Goal: Task Accomplishment & Management: Manage account settings

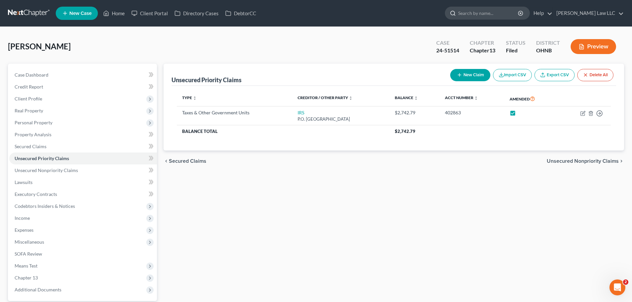
click at [490, 14] on input "search" at bounding box center [488, 13] width 61 height 12
type input "baker"
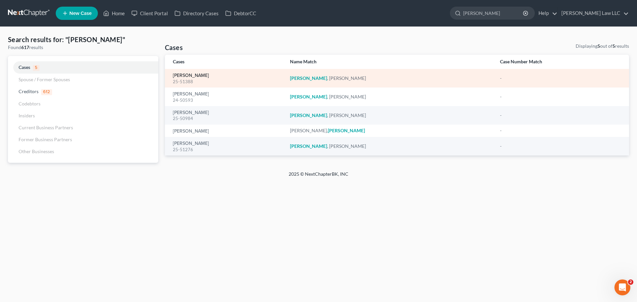
click at [187, 77] on link "Baker, Jennifer" at bounding box center [191, 75] width 36 height 5
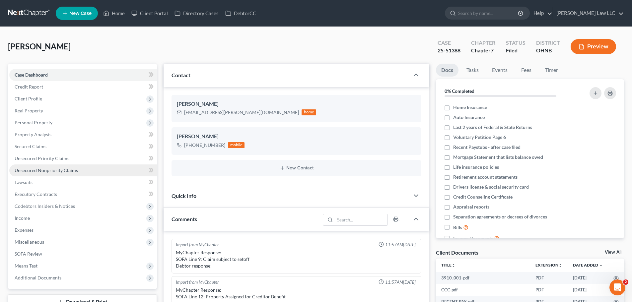
scroll to position [146, 0]
click at [60, 170] on span "Unsecured Nonpriority Claims" at bounding box center [46, 171] width 63 height 6
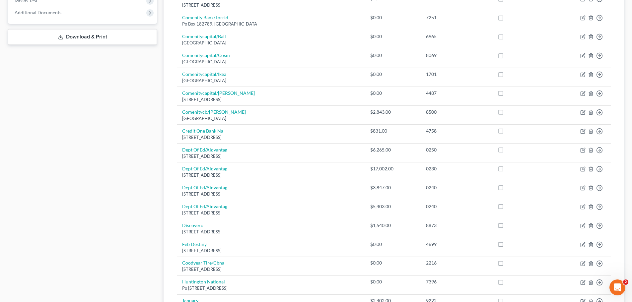
scroll to position [431, 0]
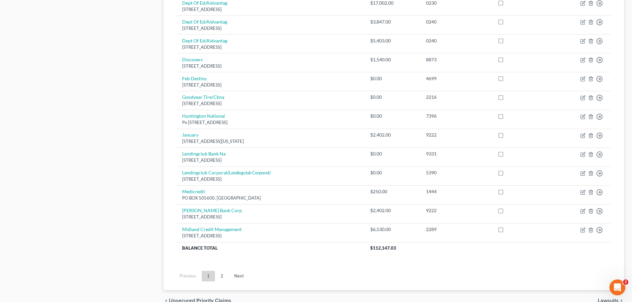
click at [224, 278] on link "2" at bounding box center [221, 276] width 13 height 11
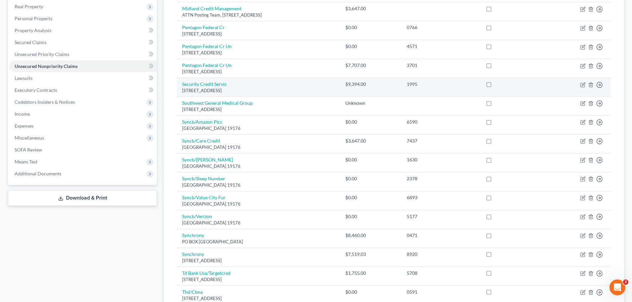
scroll to position [63, 0]
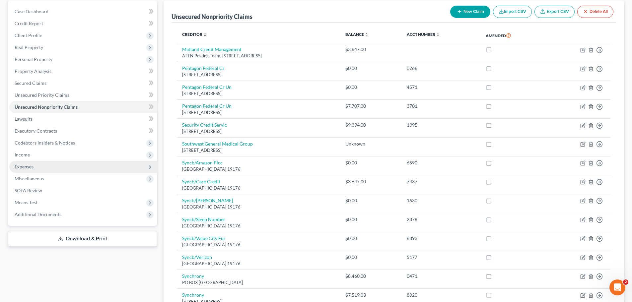
click at [34, 166] on span "Expenses" at bounding box center [83, 167] width 148 height 12
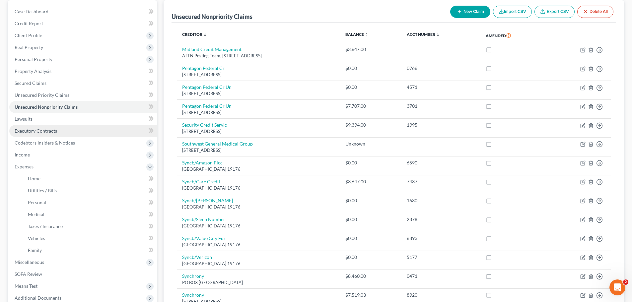
click at [35, 130] on span "Executory Contracts" at bounding box center [36, 131] width 42 height 6
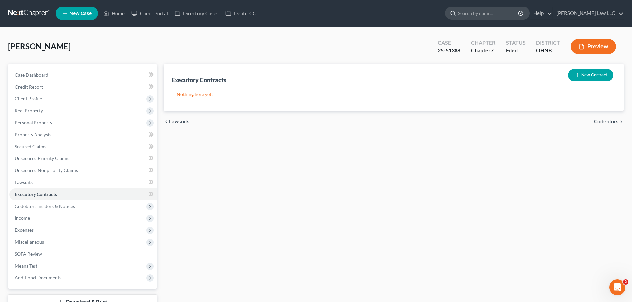
click at [490, 14] on input "search" at bounding box center [488, 13] width 61 height 12
type input "CHRZ"
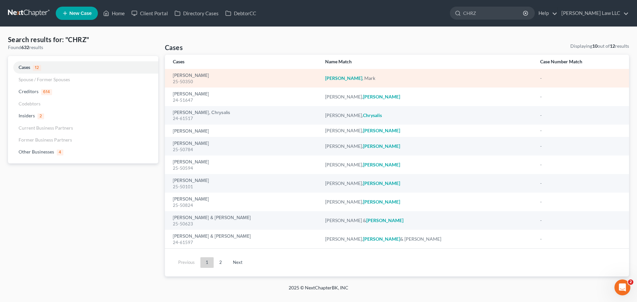
click at [184, 81] on div "25-50350" at bounding box center [244, 82] width 142 height 6
click at [185, 74] on link "[PERSON_NAME]" at bounding box center [191, 75] width 36 height 5
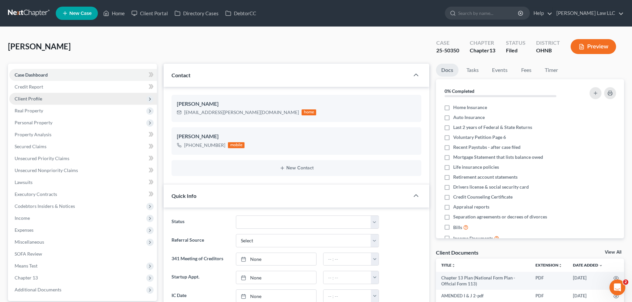
scroll to position [784, 0]
click at [50, 101] on span "Client Profile" at bounding box center [83, 99] width 148 height 12
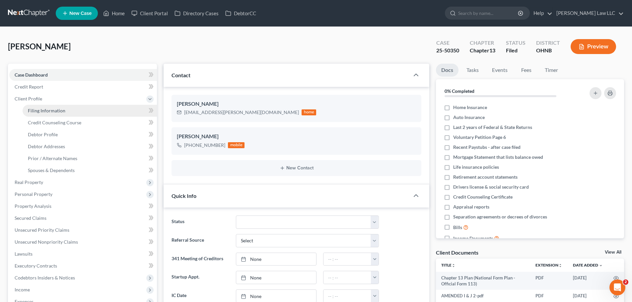
click at [49, 110] on span "Filing Information" at bounding box center [46, 111] width 37 height 6
select select "1"
select select "0"
select select "3"
select select "36"
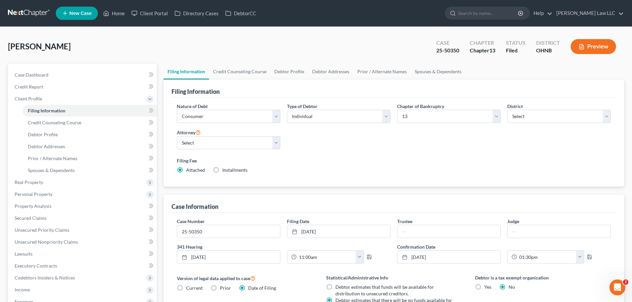
click at [453, 49] on div "25-50350" at bounding box center [447, 51] width 23 height 8
copy div "25-50350"
drag, startPoint x: 452, startPoint y: 55, endPoint x: 452, endPoint y: 51, distance: 4.0
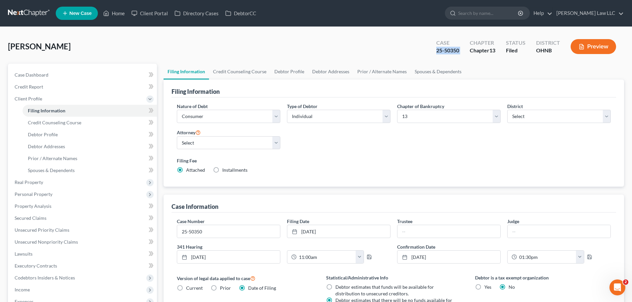
copy div "25-50350"
click at [60, 180] on span "Real Property" at bounding box center [83, 182] width 148 height 12
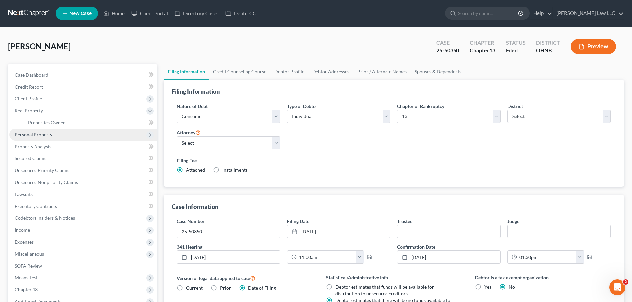
click at [60, 135] on span "Personal Property" at bounding box center [83, 135] width 148 height 12
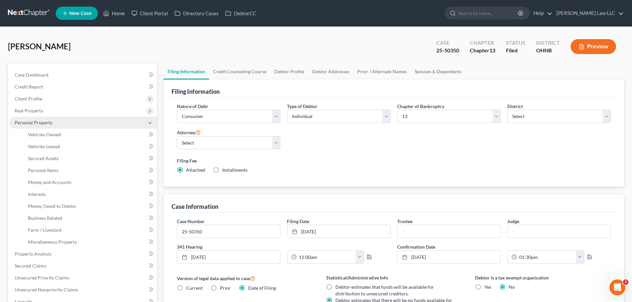
click at [65, 122] on span "Personal Property" at bounding box center [83, 123] width 148 height 12
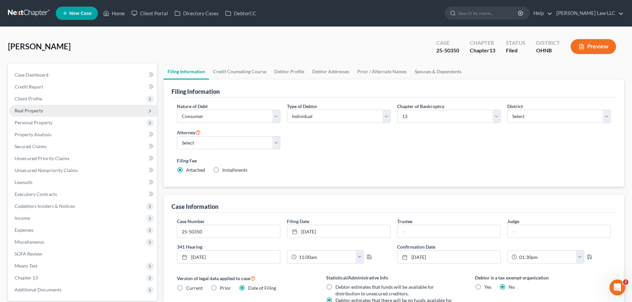
click at [51, 114] on span "Real Property" at bounding box center [83, 111] width 148 height 12
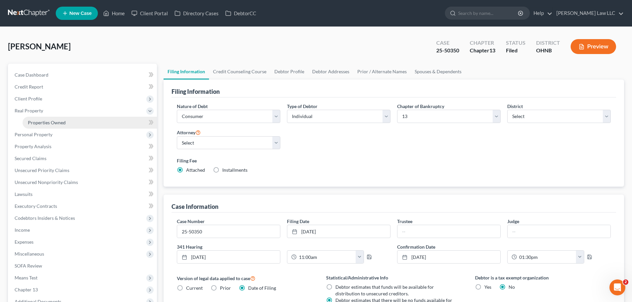
click at [53, 120] on span "Properties Owned" at bounding box center [47, 123] width 38 height 6
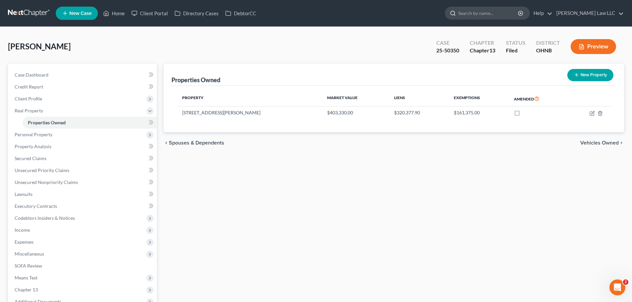
click at [486, 13] on input "search" at bounding box center [488, 13] width 61 height 12
click at [513, 17] on input "search" at bounding box center [488, 13] width 61 height 12
click at [513, 15] on input "search" at bounding box center [488, 13] width 61 height 12
type input "domec"
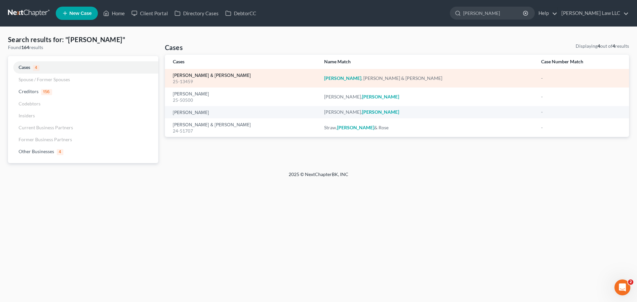
click at [187, 74] on link "[PERSON_NAME] & [PERSON_NAME]" at bounding box center [212, 75] width 78 height 5
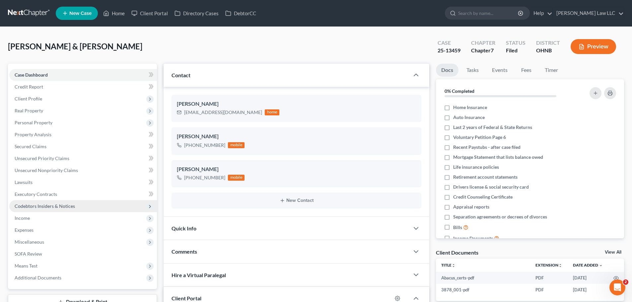
click at [64, 209] on span "Codebtors Insiders & Notices" at bounding box center [83, 206] width 148 height 12
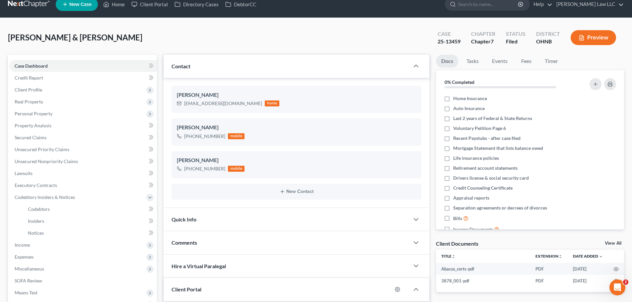
scroll to position [121, 0]
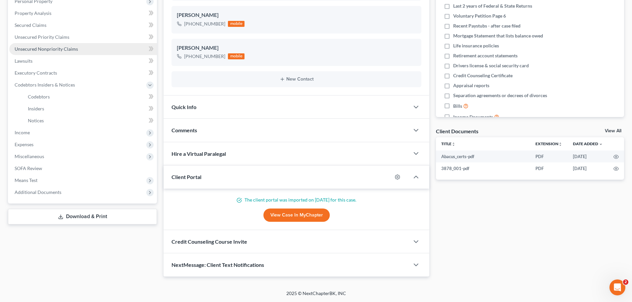
click at [51, 47] on span "Unsecured Nonpriority Claims" at bounding box center [46, 49] width 63 height 6
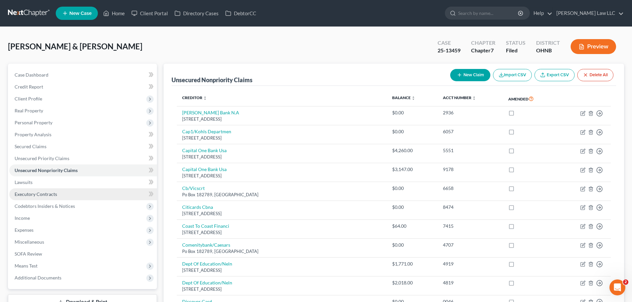
click at [41, 198] on link "Executory Contracts" at bounding box center [83, 194] width 148 height 12
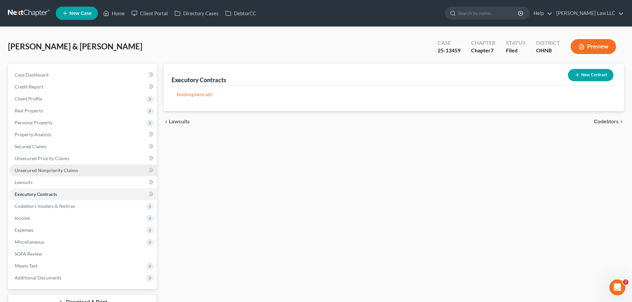
click at [45, 172] on span "Unsecured Nonpriority Claims" at bounding box center [46, 171] width 63 height 6
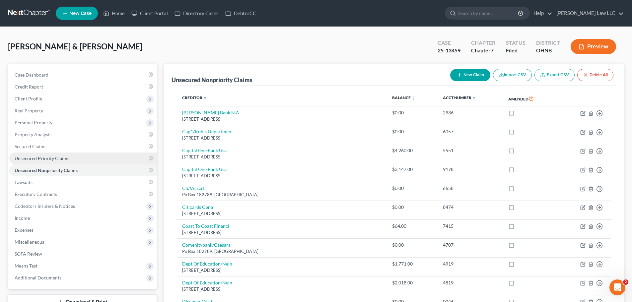
click at [52, 159] on span "Unsecured Priority Claims" at bounding box center [42, 159] width 55 height 6
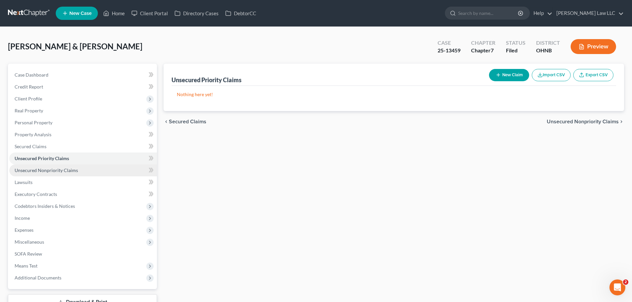
click at [52, 170] on span "Unsecured Nonpriority Claims" at bounding box center [46, 171] width 63 height 6
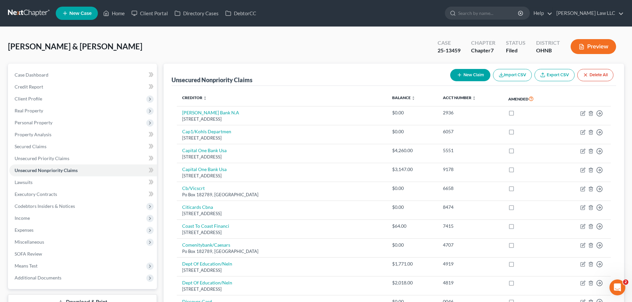
click at [464, 79] on button "New Claim" at bounding box center [470, 75] width 40 height 12
select select "2"
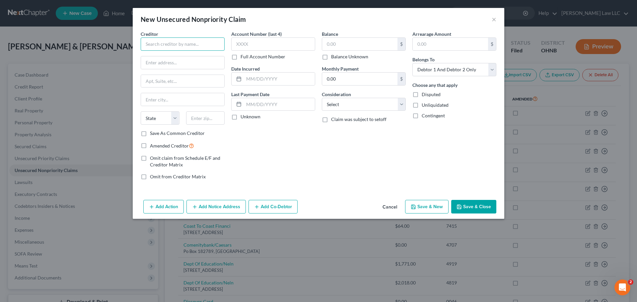
drag, startPoint x: 186, startPoint y: 43, endPoint x: 182, endPoint y: 46, distance: 5.2
click at [183, 45] on input "text" at bounding box center [183, 43] width 84 height 13
paste input "Windstream"
type input "Windstream"
click at [288, 145] on div "Account Number (last 4) Full Account Number Date Incurred Last Payment Date Unk…" at bounding box center [273, 108] width 91 height 155
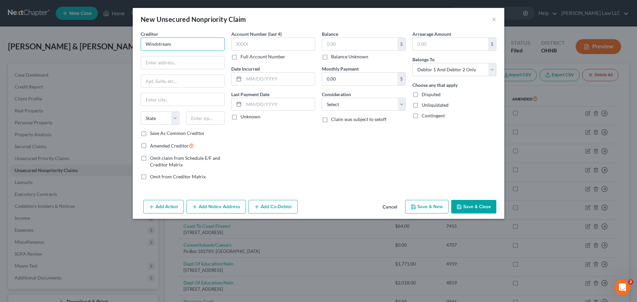
click at [188, 47] on input "Windstream" at bounding box center [183, 43] width 84 height 13
click at [278, 143] on div "Account Number (last 4) Full Account Number Date Incurred Last Payment Date Unk…" at bounding box center [273, 108] width 91 height 155
click at [168, 68] on input "text" at bounding box center [182, 62] width 83 height 13
paste input "P.O. Box 9001013"
type input "P.O. Box 9001013"
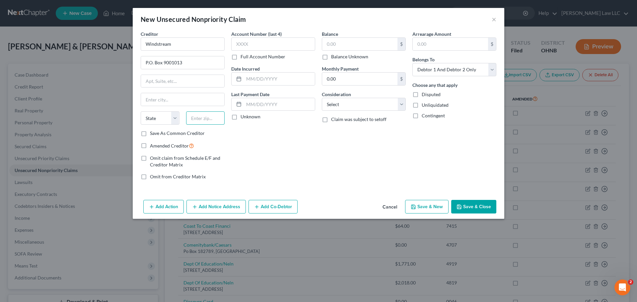
click at [214, 118] on input "text" at bounding box center [205, 117] width 39 height 13
click at [283, 150] on div "Account Number (last 4) Full Account Number Date Incurred Last Payment Date Unk…" at bounding box center [273, 108] width 91 height 155
click at [193, 120] on input "4290" at bounding box center [205, 117] width 39 height 13
type input "40290"
click at [272, 155] on div "Account Number (last 4) Full Account Number Date Incurred Last Payment Date Unk…" at bounding box center [273, 108] width 91 height 155
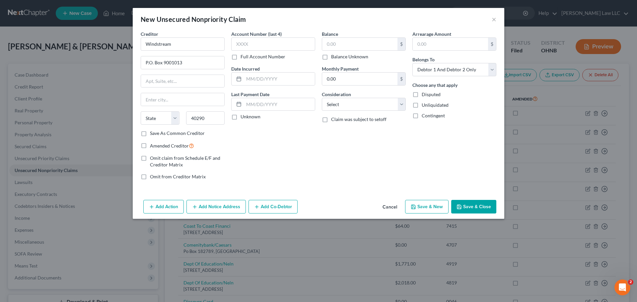
type input "Louisville"
select select "18"
click at [297, 131] on div "Account Number (last 4) Full Account Number Date Incurred Last Payment Date Unk…" at bounding box center [273, 108] width 91 height 155
click at [353, 60] on label "Balance Unknown" at bounding box center [349, 56] width 37 height 7
click at [338, 58] on input "Balance Unknown" at bounding box center [336, 55] width 4 height 4
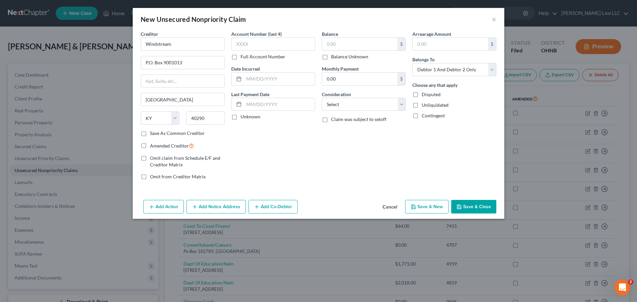
checkbox input "true"
type input "0.00"
click at [473, 204] on button "Save & Close" at bounding box center [473, 207] width 45 height 14
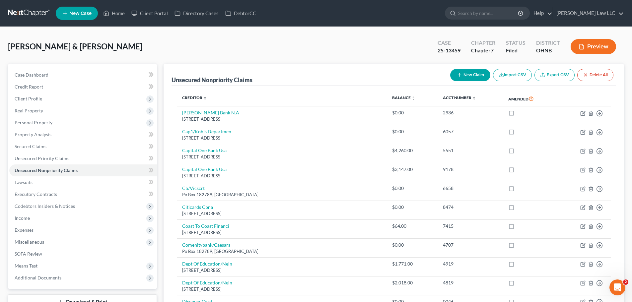
click at [474, 74] on button "New Claim" at bounding box center [470, 75] width 40 height 12
select select "2"
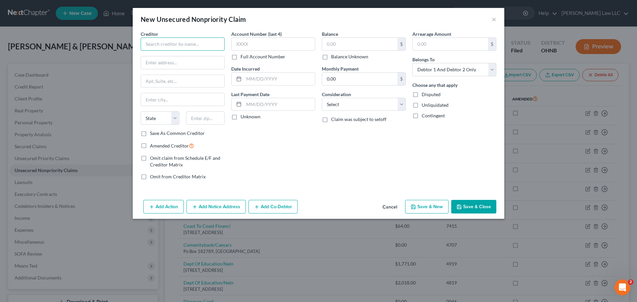
click at [186, 43] on input "text" at bounding box center [183, 43] width 84 height 13
type input "Lagrange Utilities"
paste input "P.O. Box 597 301 Liberty Street"
type input "P.O. Box 597 301 Liberty Street"
click at [308, 186] on div "Creditor * Lagrange Utilities P.O. Box 597 301 Liberty Street State AL AK AR AZ…" at bounding box center [319, 114] width 372 height 167
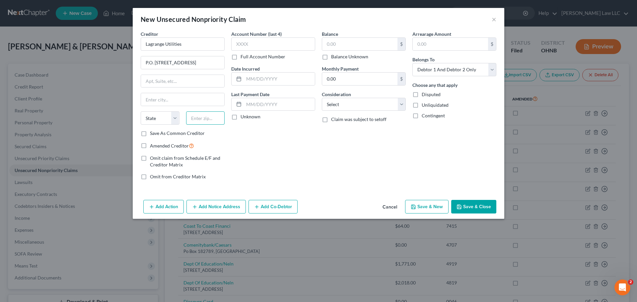
click at [214, 117] on input "text" at bounding box center [205, 117] width 39 height 13
type input "44050"
click at [271, 140] on div "Account Number (last 4) Full Account Number Date Incurred Last Payment Date Unk…" at bounding box center [273, 108] width 91 height 155
type input "Lagrange"
select select "36"
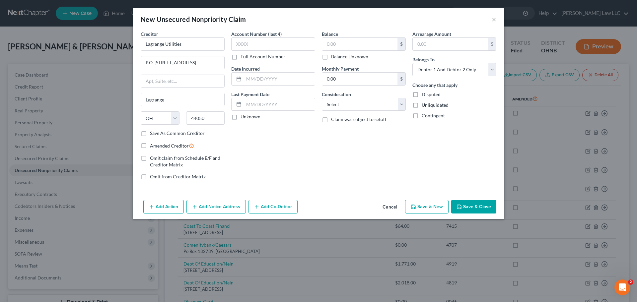
click at [198, 133] on label "Save As Common Creditor" at bounding box center [177, 133] width 55 height 7
click at [157, 133] on input "Save As Common Creditor" at bounding box center [155, 132] width 4 height 4
checkbox input "true"
click at [264, 146] on div "Account Number (last 4) Full Account Number Date Incurred Last Payment Date Unk…" at bounding box center [273, 108] width 91 height 155
click at [353, 56] on label "Balance Unknown" at bounding box center [349, 56] width 37 height 7
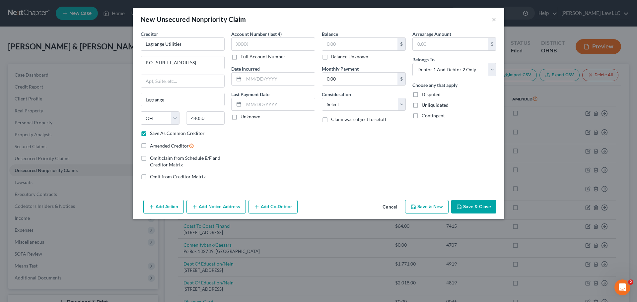
click at [338, 56] on input "Balance Unknown" at bounding box center [336, 55] width 4 height 4
checkbox input "true"
type input "0.00"
click at [410, 164] on div "Arrearage Amount $ Belongs To * Select Debtor 1 Only Debtor 2 Only Debtor 1 And…" at bounding box center [454, 108] width 91 height 155
click at [487, 209] on button "Save & Close" at bounding box center [473, 207] width 45 height 14
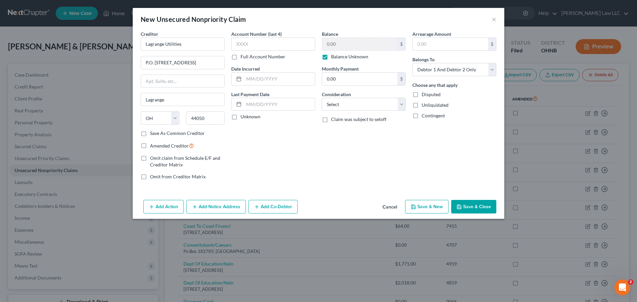
checkbox input "false"
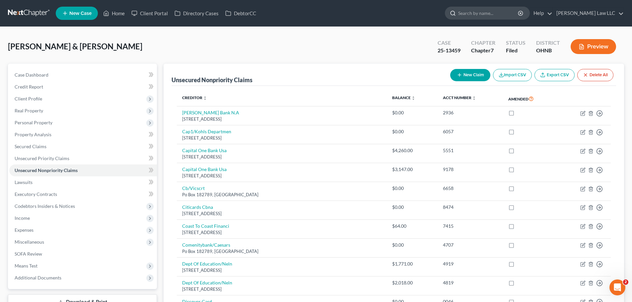
click at [505, 17] on input "search" at bounding box center [488, 13] width 61 height 12
type input "marcum"
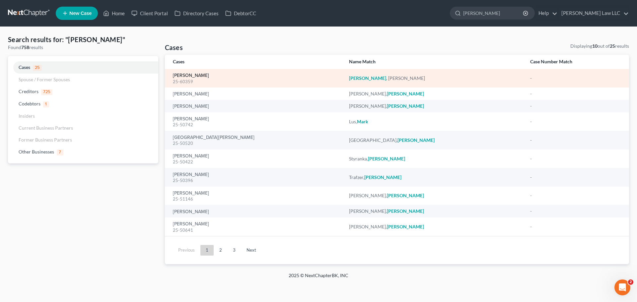
click at [204, 77] on link "[PERSON_NAME]" at bounding box center [191, 75] width 36 height 5
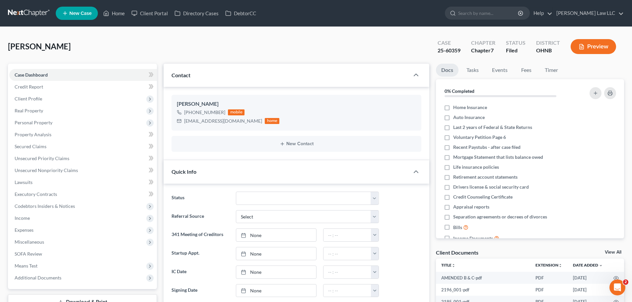
scroll to position [252, 0]
click at [194, 171] on span "Quick Info" at bounding box center [183, 172] width 25 height 6
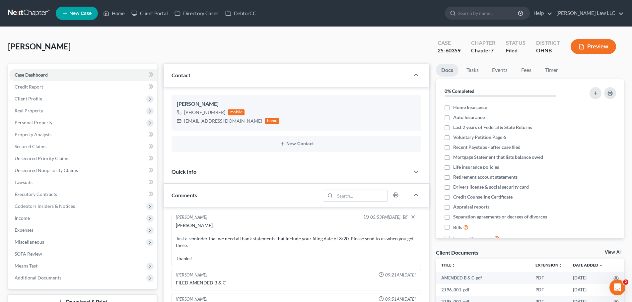
click at [197, 174] on div "Quick Info" at bounding box center [287, 171] width 246 height 23
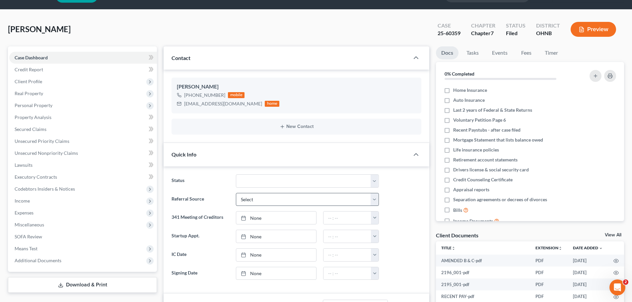
scroll to position [33, 0]
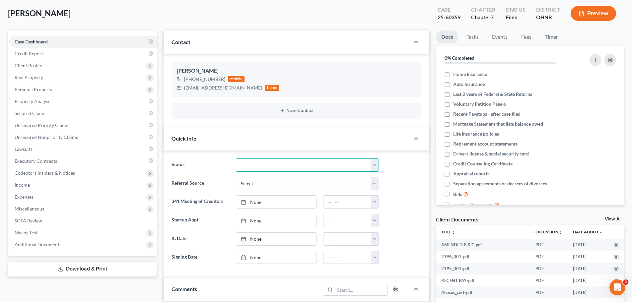
click at [297, 167] on select "Discharged Discharged & Reported Discharge Litigation Dismissal Notice Dismisse…" at bounding box center [307, 165] width 143 height 13
select select "0"
click at [236, 159] on select "Discharged Discharged & Reported Discharge Litigation Dismissal Notice Dismisse…" at bounding box center [307, 165] width 143 height 13
click at [228, 13] on div "Marcum, Valerie Upgraded Case 25-60359 Chapter Chapter 7 Status Discharged Dist…" at bounding box center [316, 16] width 616 height 29
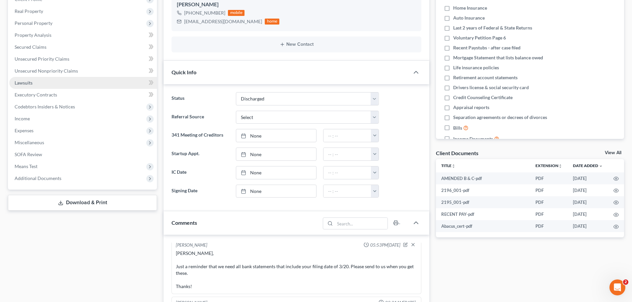
scroll to position [0, 0]
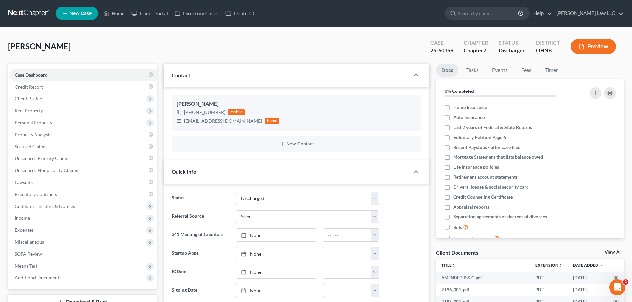
click at [311, 45] on div "Marcum, Valerie Upgraded Case 25-60359 Chapter Chapter 7 Status Discharged Dist…" at bounding box center [316, 49] width 616 height 29
click at [55, 84] on link "Credit Report" at bounding box center [83, 87] width 148 height 12
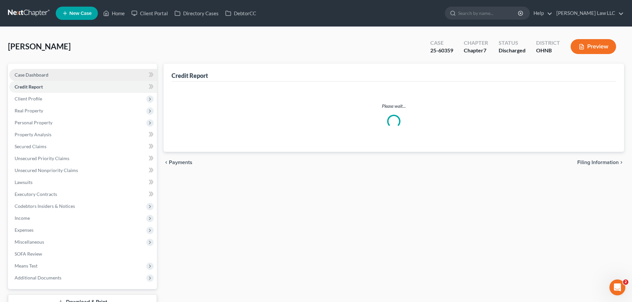
click at [53, 76] on link "Case Dashboard" at bounding box center [83, 75] width 148 height 12
select select "0"
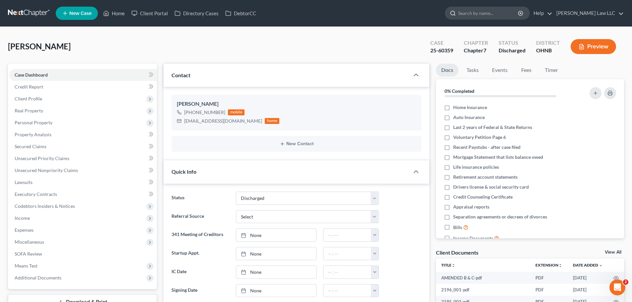
click at [485, 18] on input "search" at bounding box center [488, 13] width 61 height 12
type input "ROBERTS"
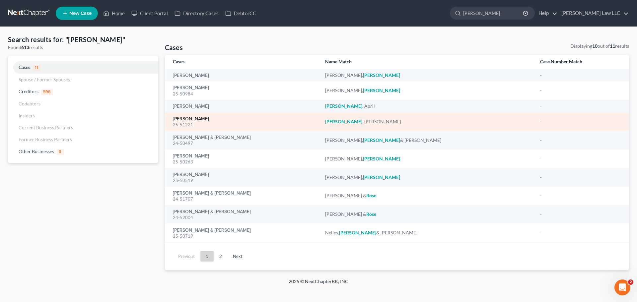
click at [188, 121] on link "[PERSON_NAME]" at bounding box center [191, 119] width 36 height 5
click at [189, 117] on link "[PERSON_NAME]" at bounding box center [191, 119] width 36 height 5
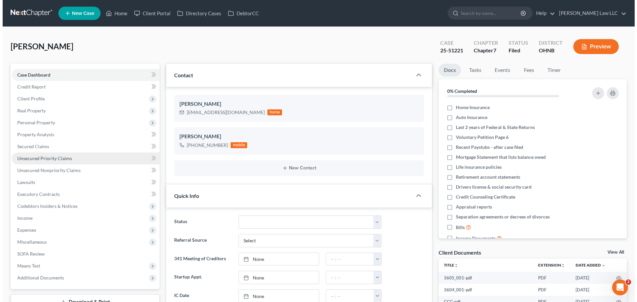
scroll to position [139, 0]
click at [66, 159] on span "Unsecured Priority Claims" at bounding box center [42, 159] width 55 height 6
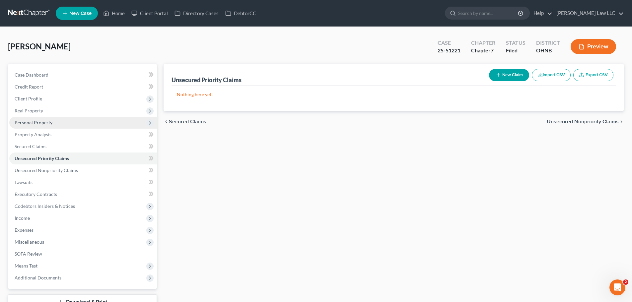
click at [52, 124] on span "Personal Property" at bounding box center [83, 123] width 148 height 12
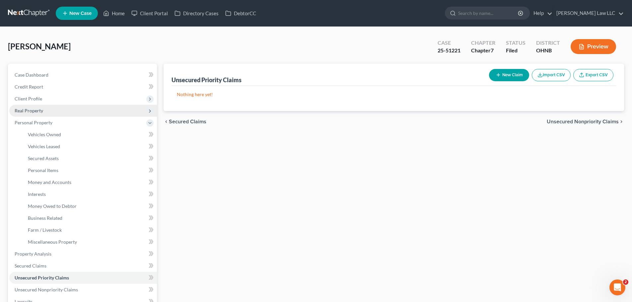
click at [49, 115] on span "Real Property" at bounding box center [83, 111] width 148 height 12
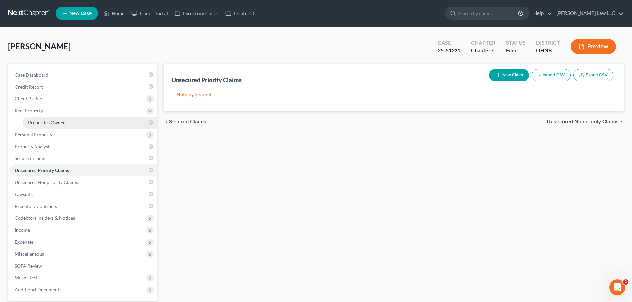
click at [56, 126] on link "Properties Owned" at bounding box center [90, 123] width 134 height 12
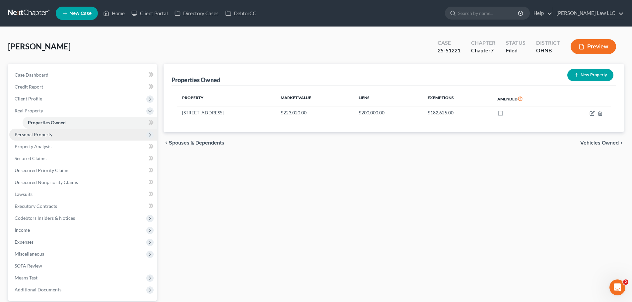
click at [54, 136] on span "Personal Property" at bounding box center [83, 135] width 148 height 12
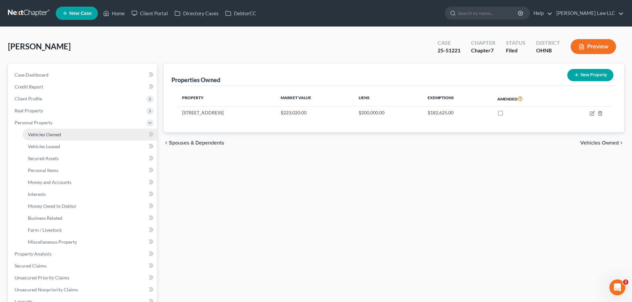
click at [55, 136] on span "Vehicles Owned" at bounding box center [44, 135] width 33 height 6
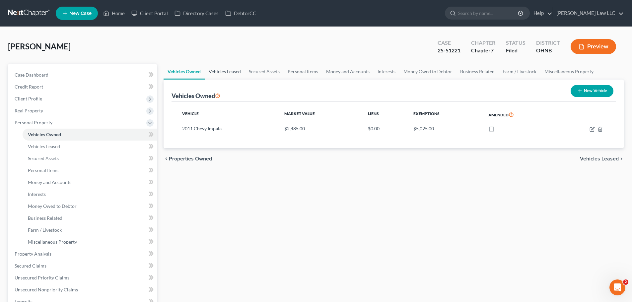
click at [222, 71] on link "Vehicles Leased" at bounding box center [225, 72] width 40 height 16
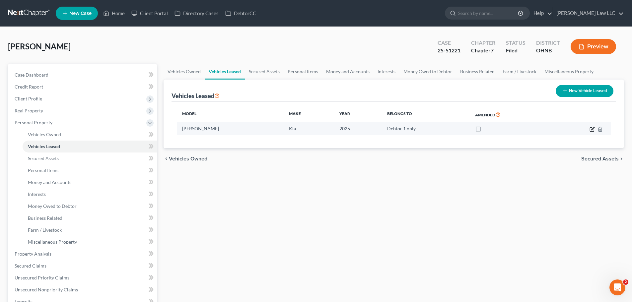
click at [591, 130] on icon "button" at bounding box center [592, 128] width 3 height 3
select select "0"
select select "1"
select select "0"
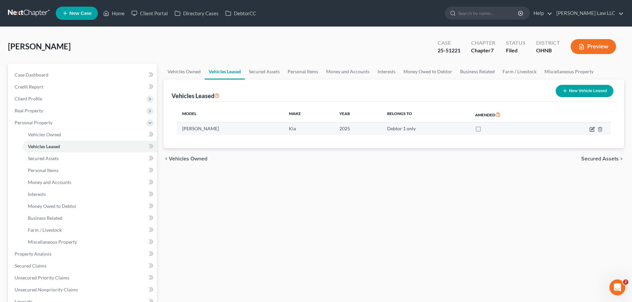
select select "1"
select select "4"
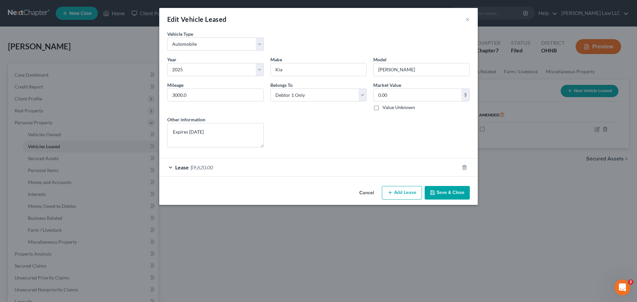
click at [289, 168] on div "Lease $9,620.00" at bounding box center [309, 168] width 300 height 18
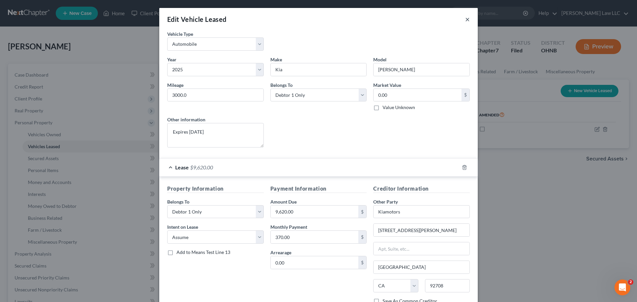
click at [465, 19] on button "×" at bounding box center [467, 19] width 5 height 8
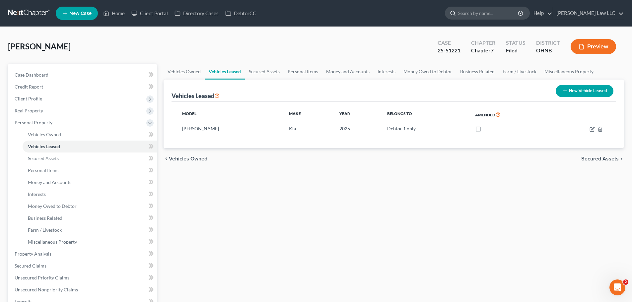
click at [497, 12] on input "search" at bounding box center [488, 13] width 61 height 12
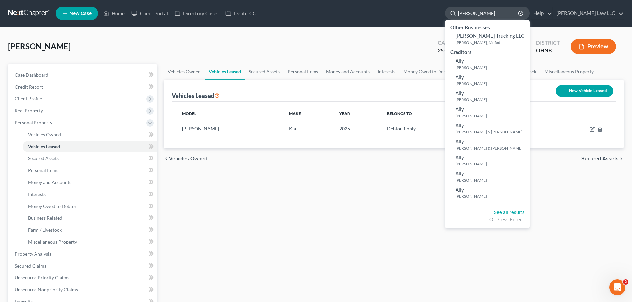
type input "alvarez"
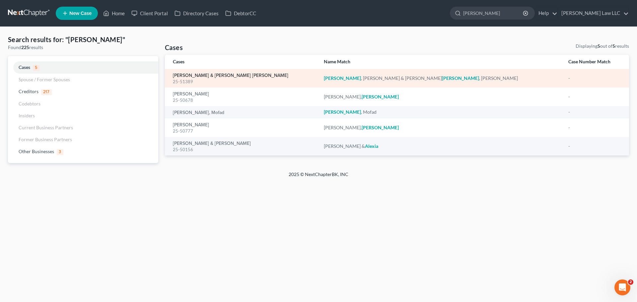
click at [230, 75] on link "[PERSON_NAME] & [PERSON_NAME] [PERSON_NAME]" at bounding box center [230, 75] width 115 height 5
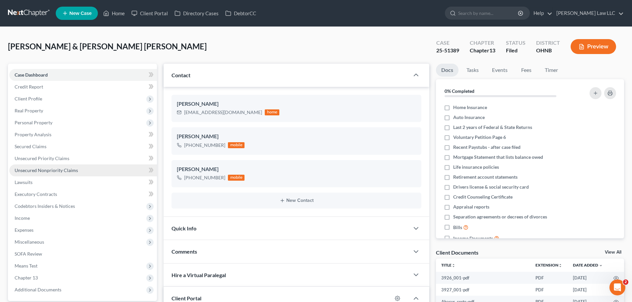
click at [45, 169] on span "Unsecured Nonpriority Claims" at bounding box center [46, 171] width 63 height 6
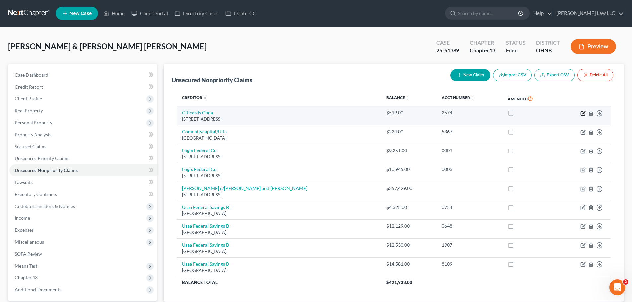
click at [583, 115] on icon "button" at bounding box center [582, 113] width 5 height 5
select select "43"
select select "2"
select select "1"
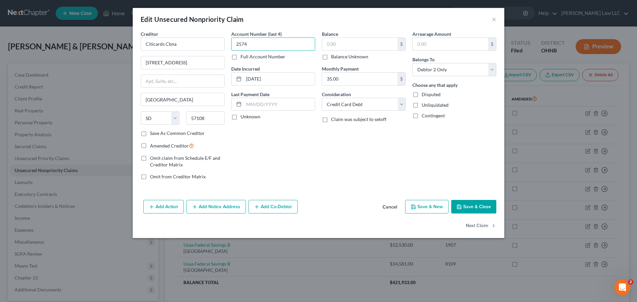
type input "2574"
click at [354, 56] on label "Balance Unknown" at bounding box center [349, 56] width 37 height 7
click at [338, 56] on input "Balance Unknown" at bounding box center [336, 55] width 4 height 4
checkbox input "true"
type input "0.00"
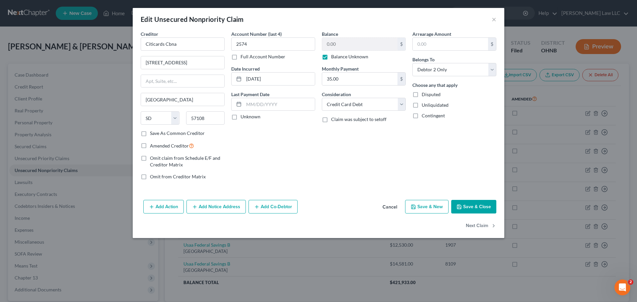
click at [331, 58] on label "Balance Unknown" at bounding box center [349, 56] width 37 height 7
click at [334, 58] on input "Balance Unknown" at bounding box center [336, 55] width 4 height 4
checkbox input "false"
click at [341, 45] on input "0.00" at bounding box center [359, 44] width 75 height 13
click at [390, 20] on div "Edit Unsecured Nonpriority Claim ×" at bounding box center [319, 19] width 372 height 23
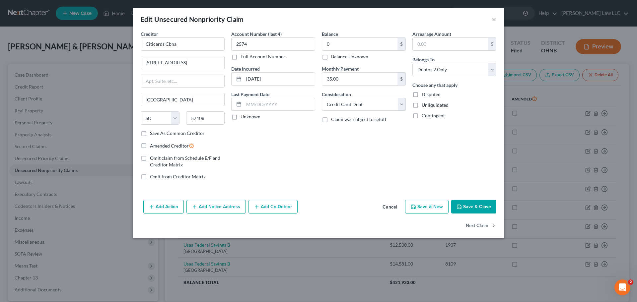
click at [486, 210] on button "Save & Close" at bounding box center [473, 207] width 45 height 14
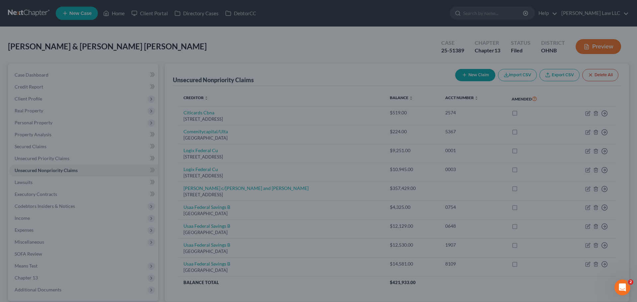
type input "0.00"
type input "0"
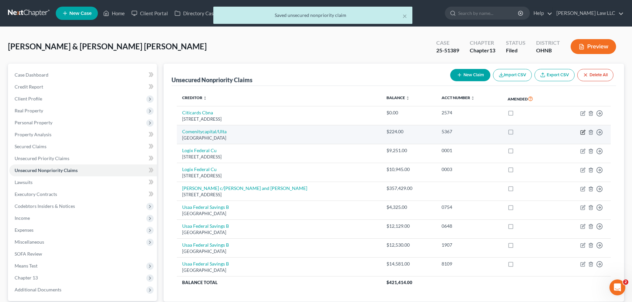
click at [581, 134] on icon "button" at bounding box center [582, 132] width 5 height 5
select select "36"
select select "2"
select select "1"
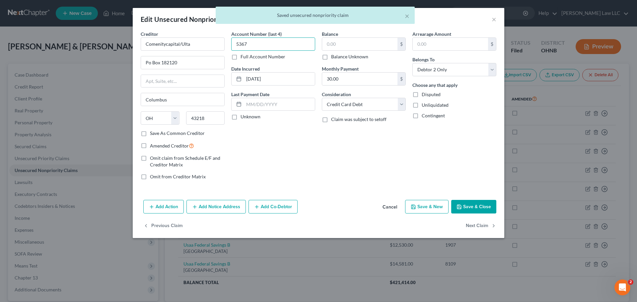
type input "5367"
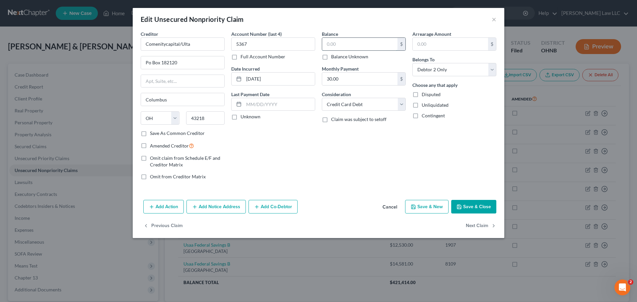
click at [342, 47] on input "text" at bounding box center [359, 44] width 75 height 13
click at [288, 24] on div "Edit Unsecured Nonpriority Claim ×" at bounding box center [319, 19] width 372 height 23
click at [475, 202] on button "Save & Close" at bounding box center [473, 207] width 45 height 14
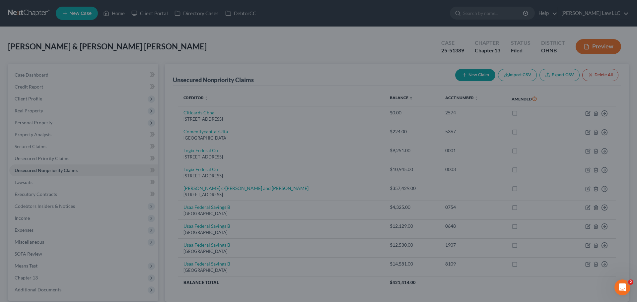
type input "0.00"
type input "0"
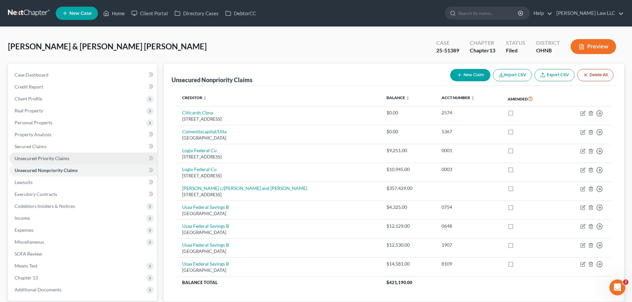
click at [50, 156] on span "Unsecured Priority Claims" at bounding box center [42, 159] width 55 height 6
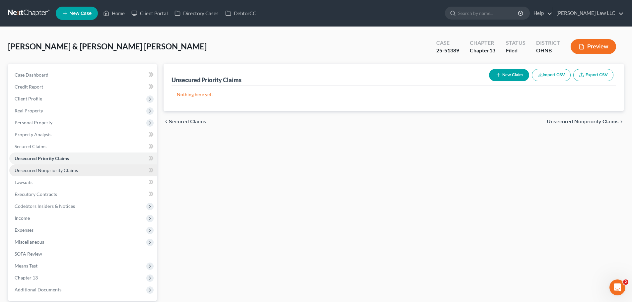
click at [50, 165] on link "Unsecured Nonpriority Claims" at bounding box center [83, 171] width 148 height 12
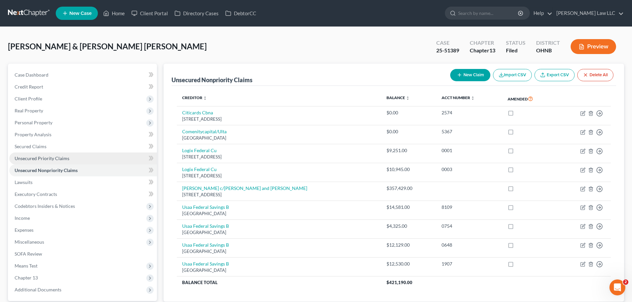
click at [58, 159] on span "Unsecured Priority Claims" at bounding box center [42, 159] width 55 height 6
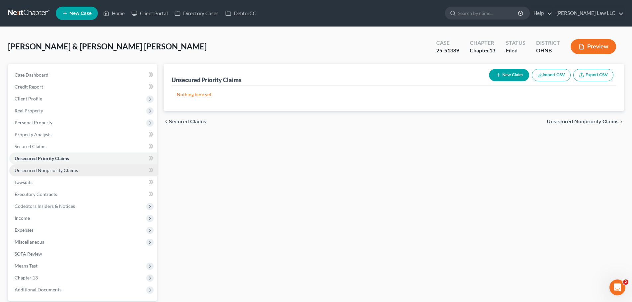
click at [59, 170] on span "Unsecured Nonpriority Claims" at bounding box center [46, 171] width 63 height 6
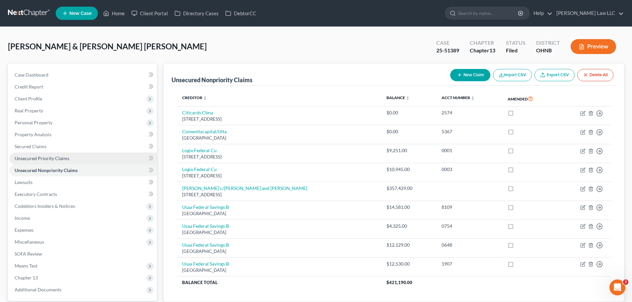
click at [60, 160] on span "Unsecured Priority Claims" at bounding box center [42, 159] width 55 height 6
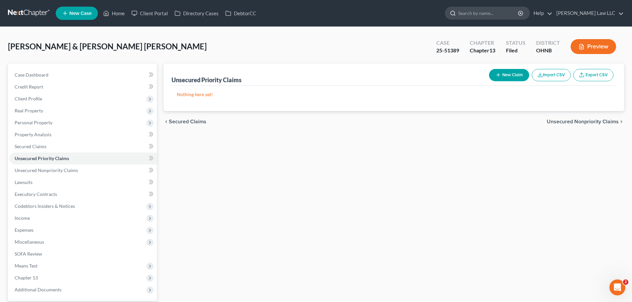
click at [489, 16] on input "search" at bounding box center [488, 13] width 61 height 12
type input "barton"
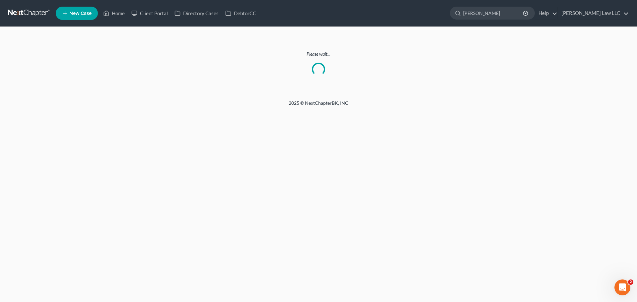
click at [31, 11] on link at bounding box center [29, 13] width 42 height 12
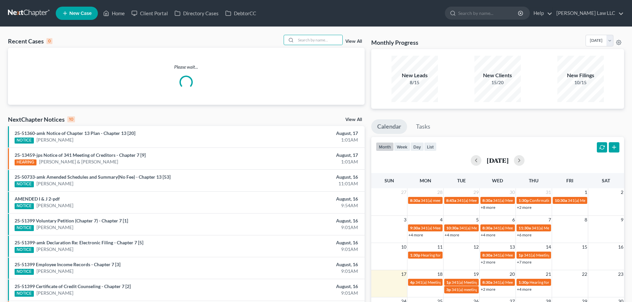
click at [310, 38] on input "search" at bounding box center [319, 40] width 46 height 10
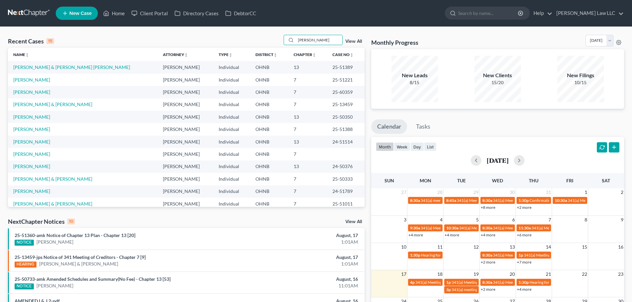
type input "[PERSON_NAME]"
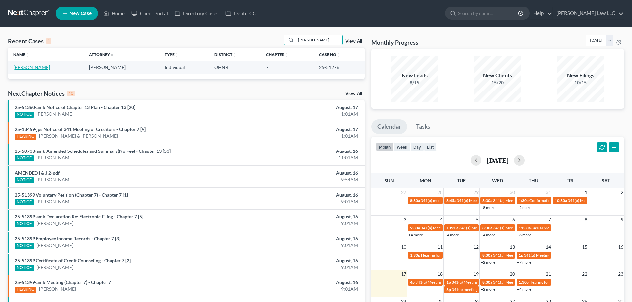
click at [29, 65] on link "[PERSON_NAME]" at bounding box center [31, 67] width 37 height 6
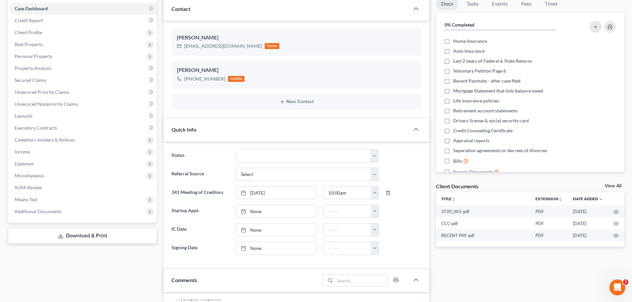
scroll to position [33, 0]
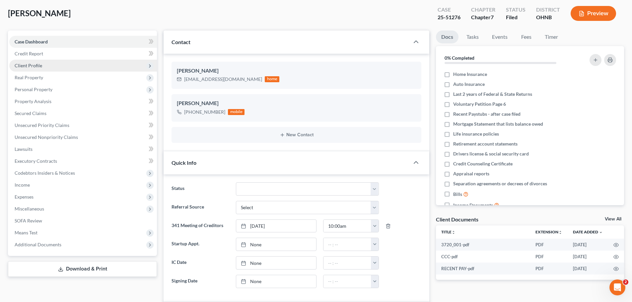
click at [53, 69] on span "Client Profile" at bounding box center [83, 66] width 148 height 12
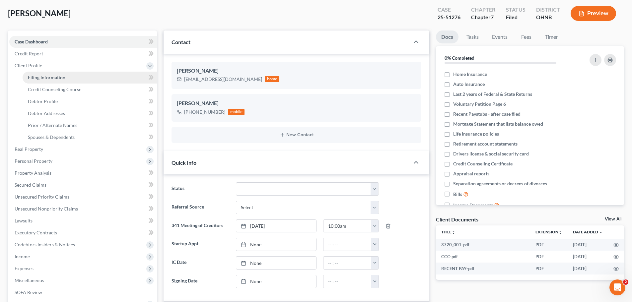
click at [56, 79] on span "Filing Information" at bounding box center [46, 78] width 37 height 6
select select "1"
select select "0"
select select "36"
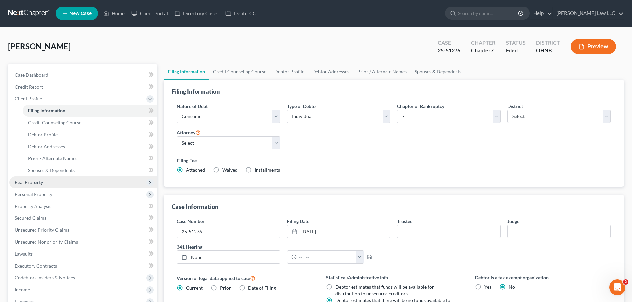
click at [57, 182] on span "Real Property" at bounding box center [83, 182] width 148 height 12
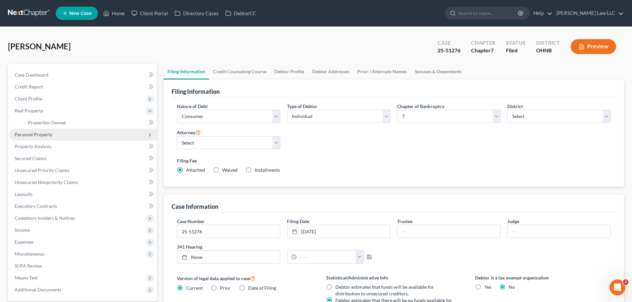
click at [58, 136] on span "Personal Property" at bounding box center [83, 135] width 148 height 12
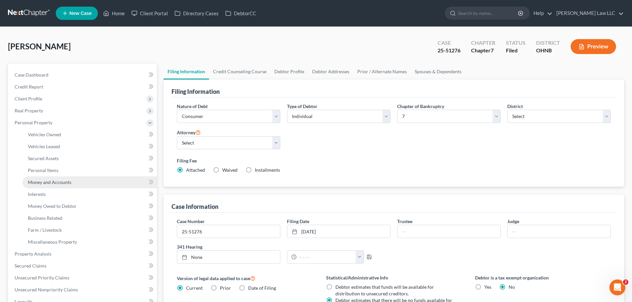
click at [60, 183] on span "Money and Accounts" at bounding box center [49, 182] width 43 height 6
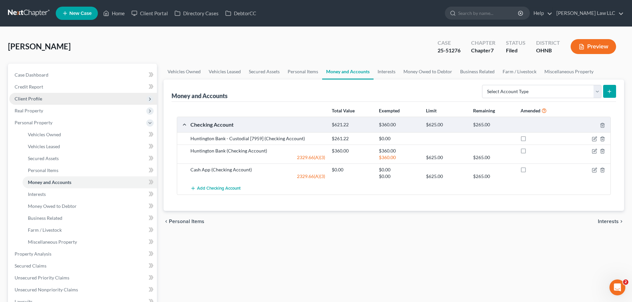
click at [43, 101] on span "Client Profile" at bounding box center [83, 99] width 148 height 12
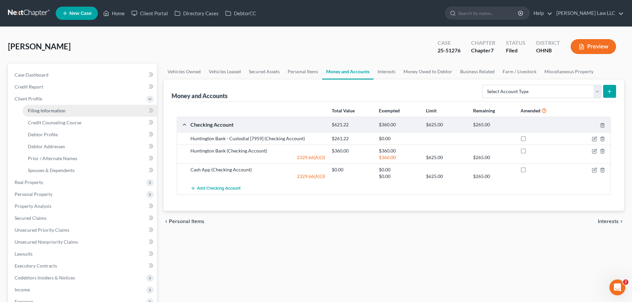
click at [54, 112] on span "Filing Information" at bounding box center [46, 111] width 37 height 6
select select "1"
select select "0"
select select "61"
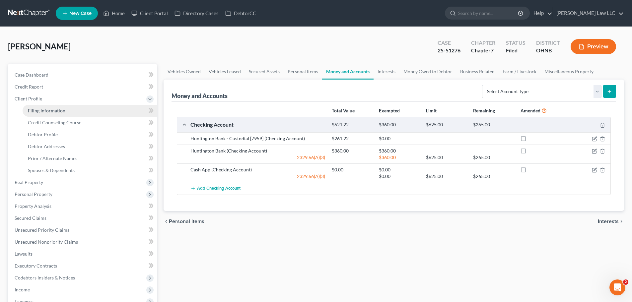
select select "0"
select select "36"
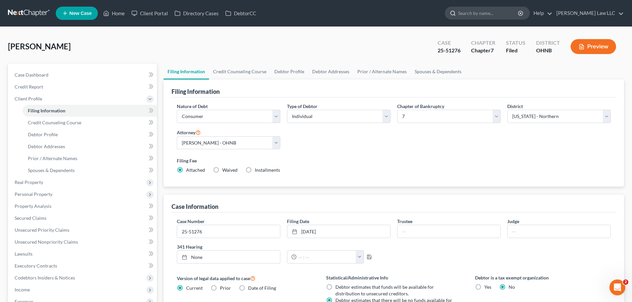
click at [510, 13] on input "search" at bounding box center [488, 13] width 61 height 12
type input "FERRELL"
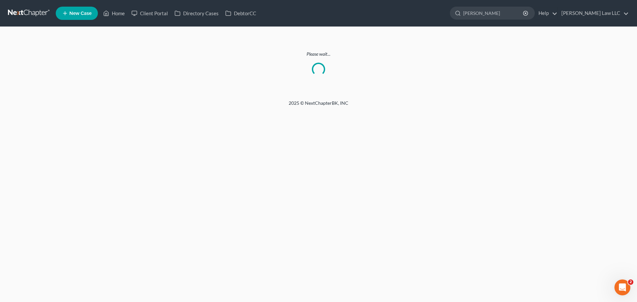
click at [31, 14] on link at bounding box center [29, 13] width 42 height 12
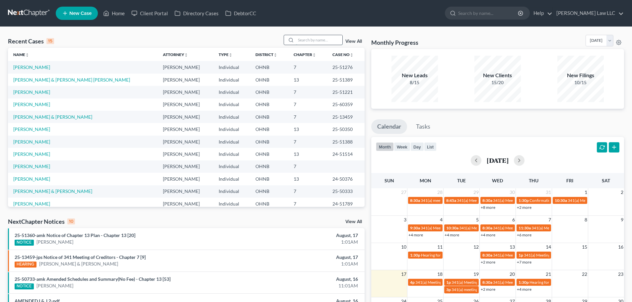
click at [309, 40] on input "search" at bounding box center [319, 40] width 46 height 10
type input "E"
type input "FERRELL"
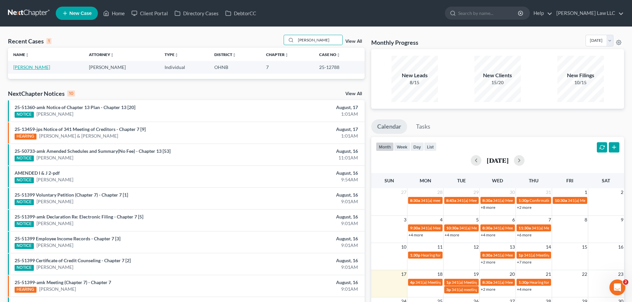
click at [46, 67] on link "[PERSON_NAME]" at bounding box center [31, 67] width 37 height 6
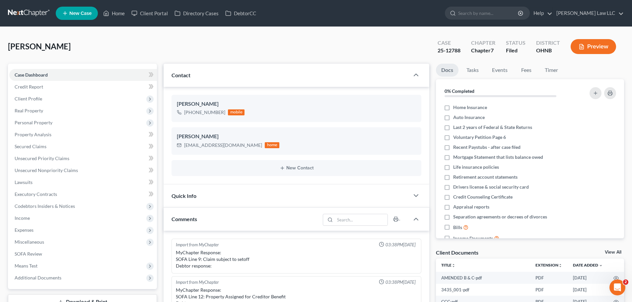
scroll to position [212, 0]
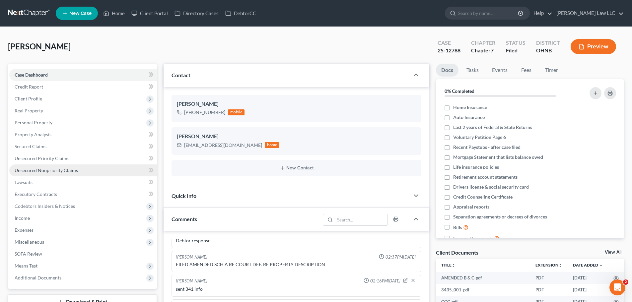
click at [49, 168] on span "Unsecured Nonpriority Claims" at bounding box center [46, 171] width 63 height 6
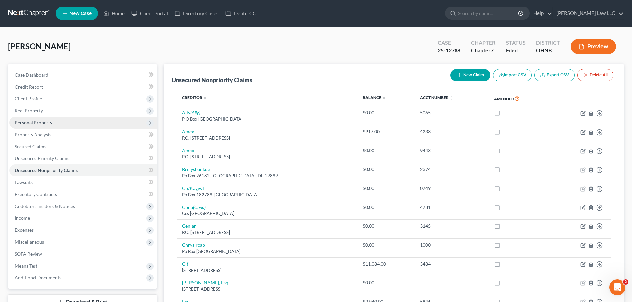
click at [45, 123] on span "Personal Property" at bounding box center [34, 123] width 38 height 6
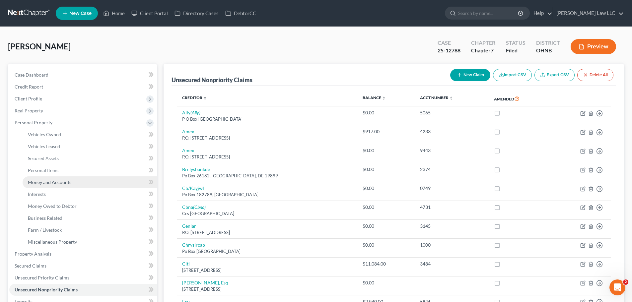
click at [52, 178] on link "Money and Accounts" at bounding box center [90, 182] width 134 height 12
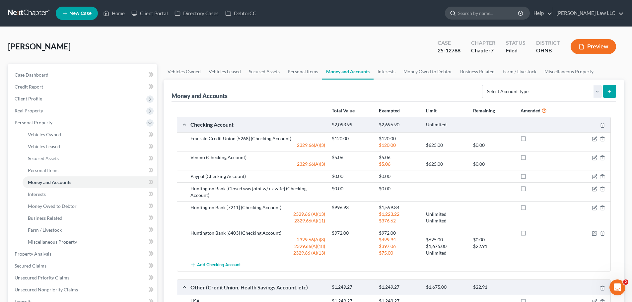
click at [482, 18] on input "search" at bounding box center [488, 13] width 61 height 12
type input "barton"
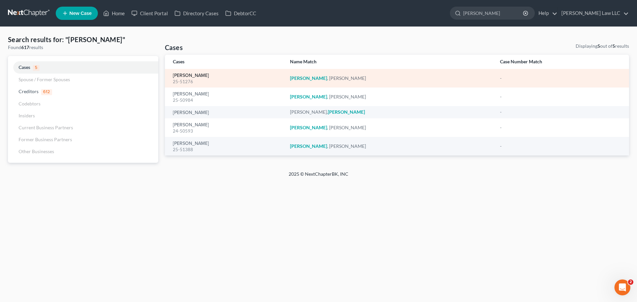
click at [198, 78] on link "[PERSON_NAME]" at bounding box center [191, 75] width 36 height 5
click at [197, 77] on link "[PERSON_NAME]" at bounding box center [191, 75] width 36 height 5
click at [190, 76] on link "[PERSON_NAME]" at bounding box center [191, 75] width 36 height 5
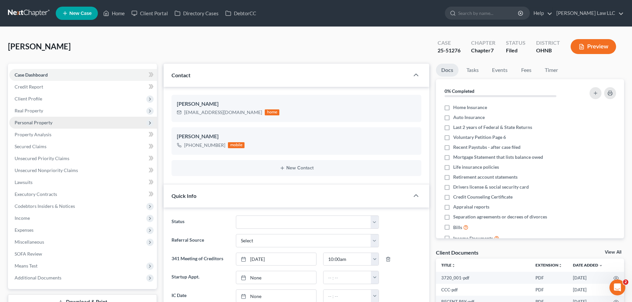
click at [52, 122] on span "Personal Property" at bounding box center [83, 123] width 148 height 12
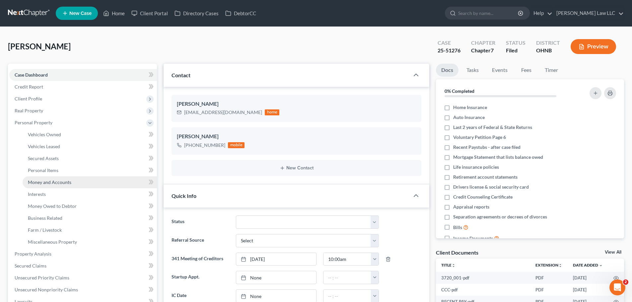
click at [57, 185] on span "Money and Accounts" at bounding box center [49, 182] width 43 height 6
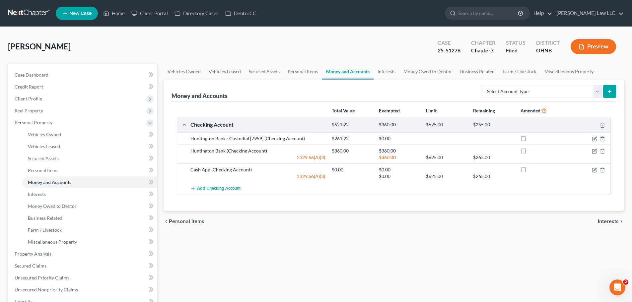
click at [246, 158] on div "2329.66(A)(3)" at bounding box center [257, 157] width 141 height 7
click at [492, 11] on input "search" at bounding box center [488, 13] width 61 height 12
type input "maxwell"
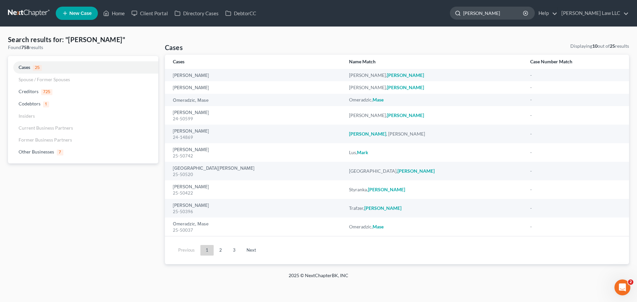
click at [514, 16] on input "maxwell" at bounding box center [493, 13] width 61 height 12
drag, startPoint x: 514, startPoint y: 16, endPoint x: 471, endPoint y: 14, distance: 42.5
click at [472, 14] on div "maxwell" at bounding box center [492, 13] width 85 height 13
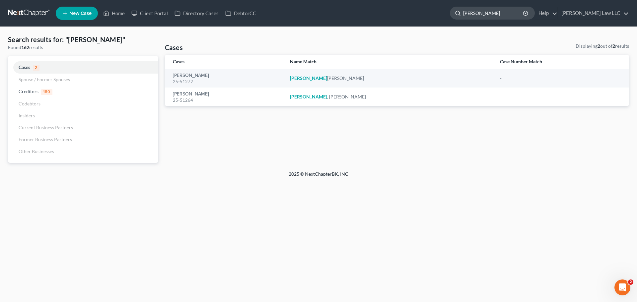
type input "KONCELIK"
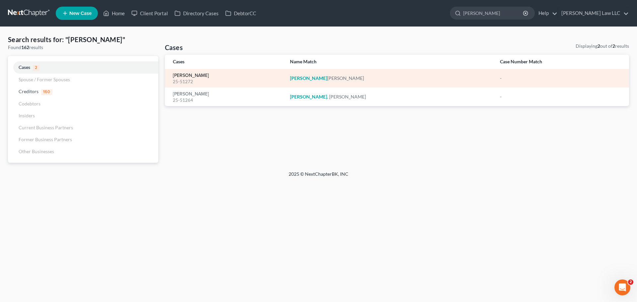
click at [198, 76] on link "[PERSON_NAME]" at bounding box center [191, 75] width 36 height 5
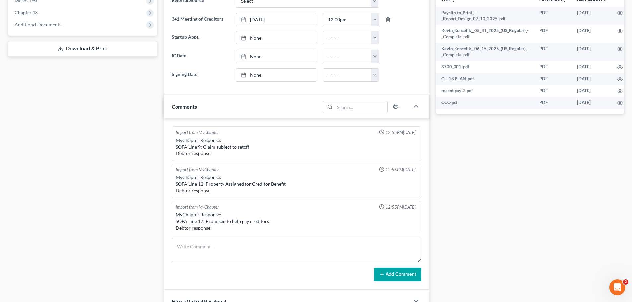
scroll to position [66, 0]
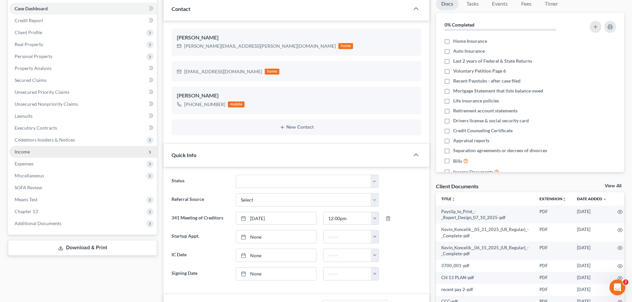
click at [28, 149] on span "Income" at bounding box center [22, 152] width 15 height 6
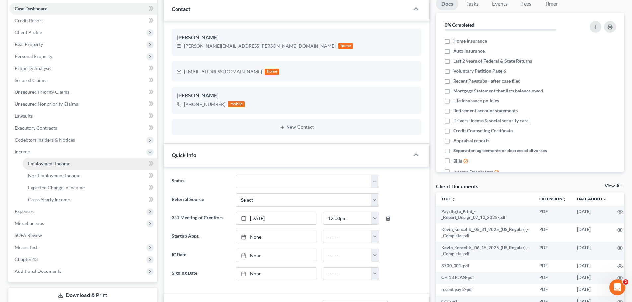
click at [49, 164] on span "Employment Income" at bounding box center [49, 164] width 42 height 6
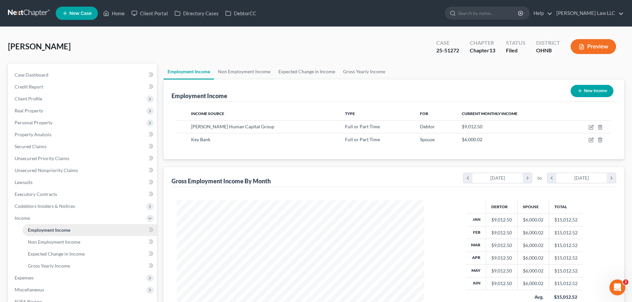
scroll to position [124, 261]
click at [43, 182] on link "Lawsuits" at bounding box center [83, 182] width 148 height 12
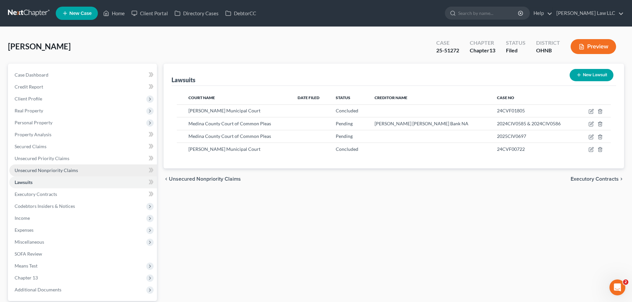
click at [52, 165] on link "Unsecured Nonpriority Claims" at bounding box center [83, 171] width 148 height 12
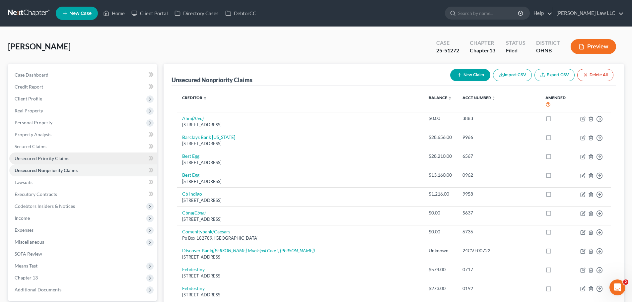
click at [56, 157] on span "Unsecured Priority Claims" at bounding box center [42, 159] width 55 height 6
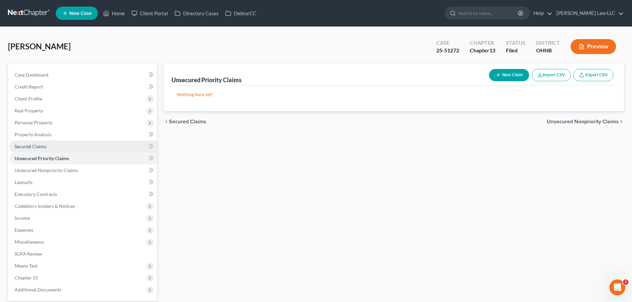
click at [51, 143] on link "Secured Claims" at bounding box center [83, 147] width 148 height 12
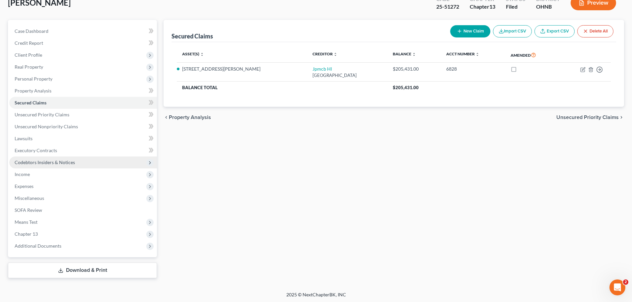
scroll to position [45, 0]
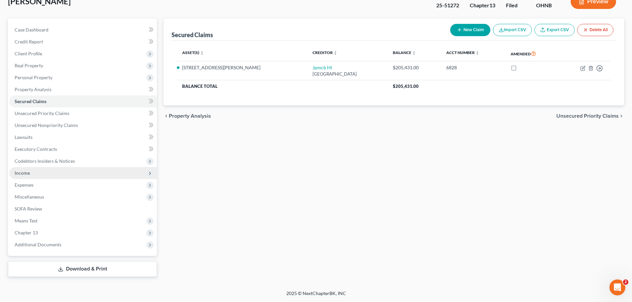
click at [36, 173] on span "Income" at bounding box center [83, 173] width 148 height 12
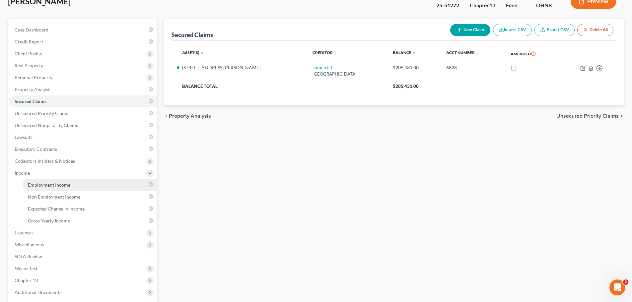
click at [35, 183] on span "Employment Income" at bounding box center [49, 185] width 42 height 6
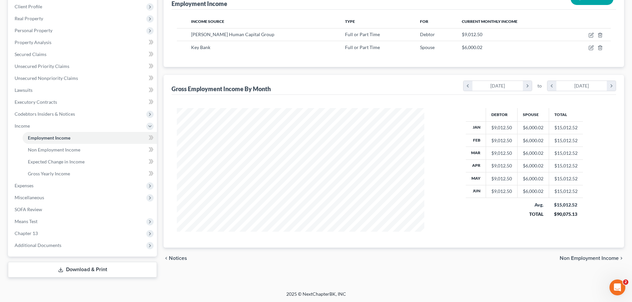
scroll to position [93, 0]
click at [57, 244] on span "Additional Documents" at bounding box center [38, 245] width 47 height 6
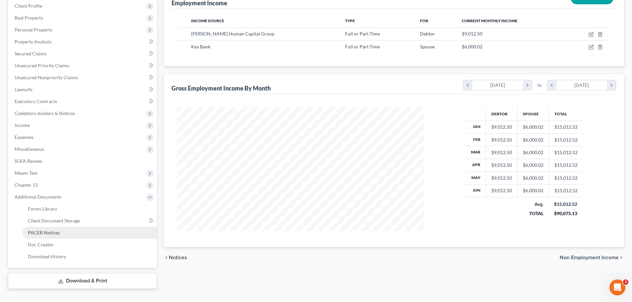
click at [68, 235] on link "PACER Notices" at bounding box center [90, 233] width 134 height 12
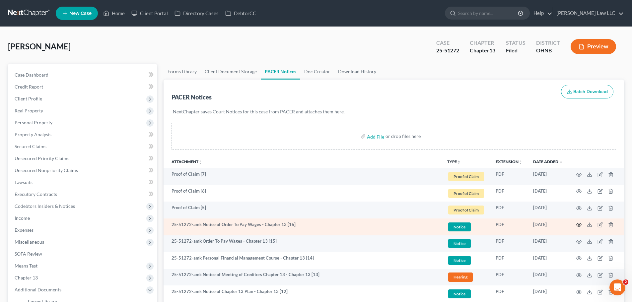
click at [579, 227] on icon "button" at bounding box center [578, 224] width 5 height 5
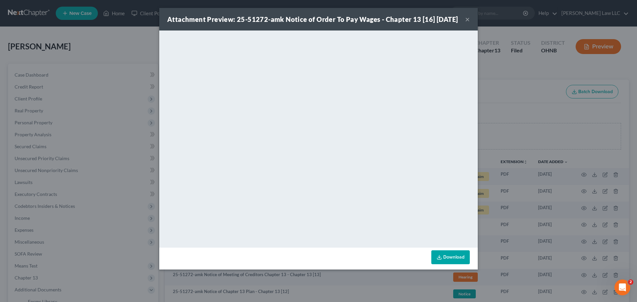
click at [469, 23] on button "×" at bounding box center [467, 19] width 5 height 8
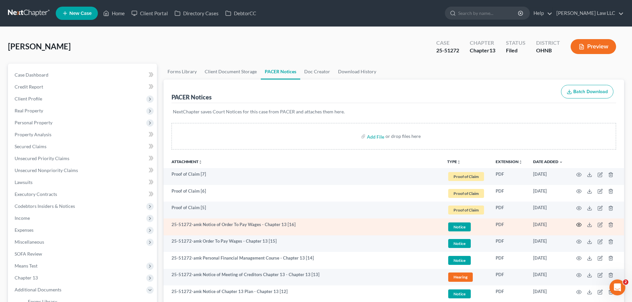
click at [578, 224] on icon "button" at bounding box center [578, 224] width 5 height 5
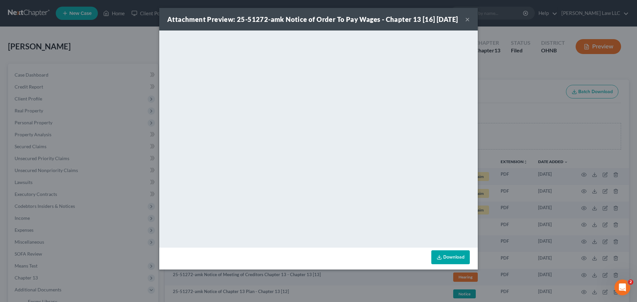
click at [470, 23] on div "Attachment Preview: 25-51272-amk Notice of Order To Pay Wages - Chapter 13 [16]…" at bounding box center [318, 19] width 318 height 23
click at [469, 23] on button "×" at bounding box center [467, 19] width 5 height 8
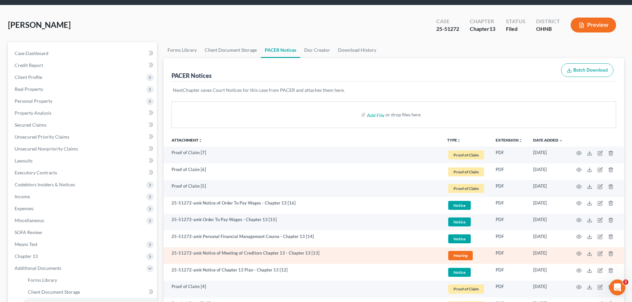
scroll to position [33, 0]
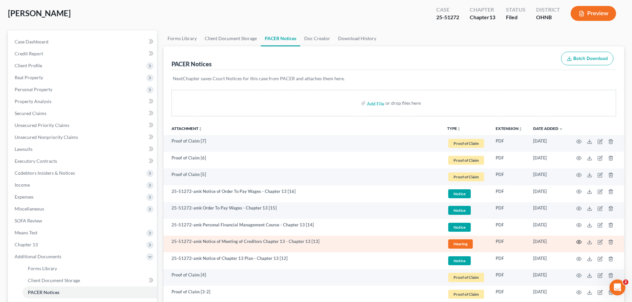
click at [577, 241] on icon "button" at bounding box center [579, 242] width 5 height 4
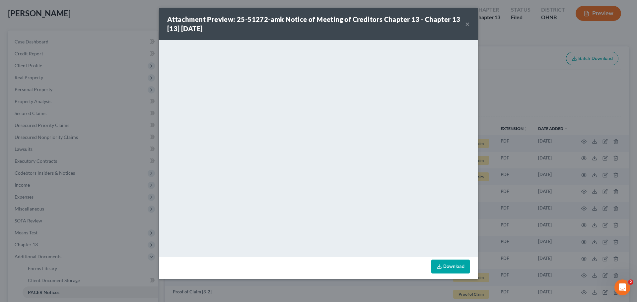
click at [468, 24] on button "×" at bounding box center [467, 24] width 5 height 8
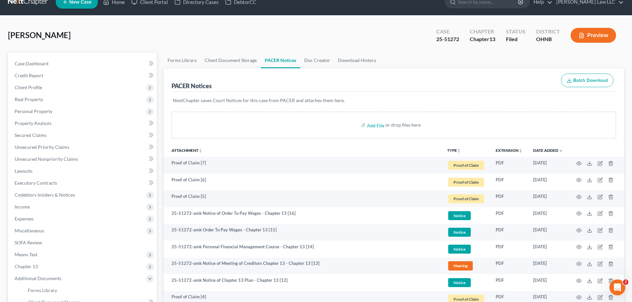
scroll to position [0, 0]
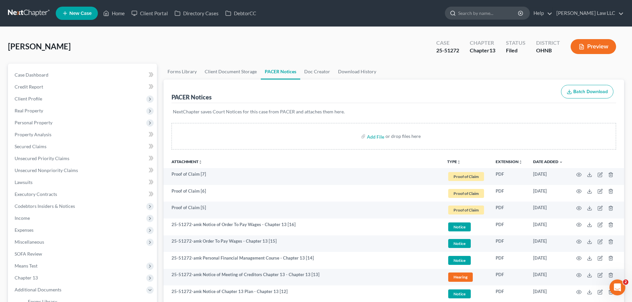
click at [484, 18] on input "search" at bounding box center [488, 13] width 61 height 12
type input "moffet"
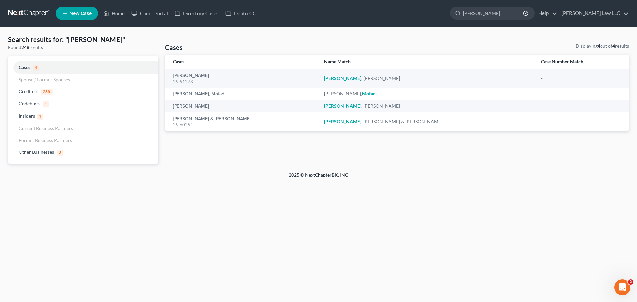
drag, startPoint x: 504, startPoint y: 14, endPoint x: 450, endPoint y: 10, distance: 53.9
click at [450, 10] on ul "New Case Home Client Portal Directory Cases DebtorCC moffet - No Result - Credi…" at bounding box center [342, 13] width 573 height 17
click at [511, 9] on input "moffet" at bounding box center [493, 13] width 61 height 12
drag, startPoint x: 511, startPoint y: 15, endPoint x: 456, endPoint y: 14, distance: 54.7
click at [458, 15] on ul "New Case Home Client Portal Directory Cases DebtorCC moffet - No Result - Credi…" at bounding box center [342, 13] width 573 height 17
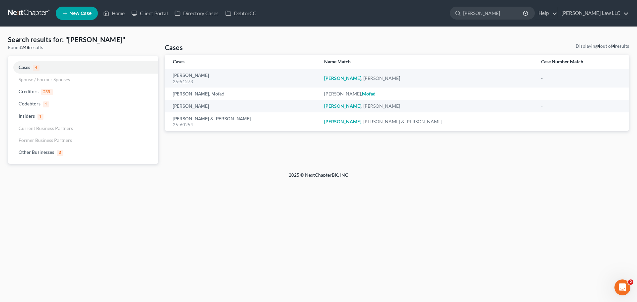
type input "ferrel"
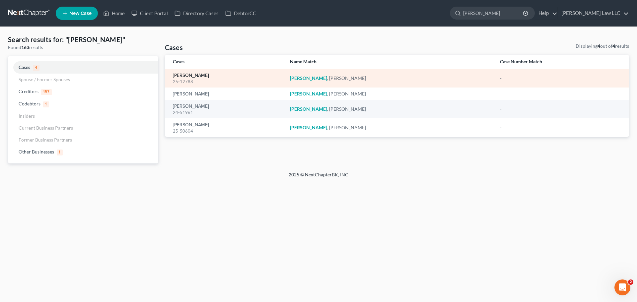
click at [203, 76] on link "[PERSON_NAME]" at bounding box center [191, 75] width 36 height 5
click at [200, 76] on link "[PERSON_NAME]" at bounding box center [191, 75] width 36 height 5
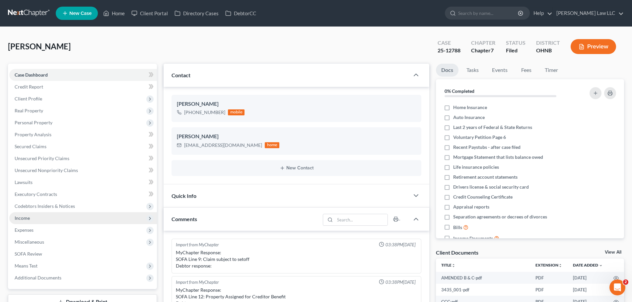
click at [39, 223] on span "Income" at bounding box center [83, 218] width 148 height 12
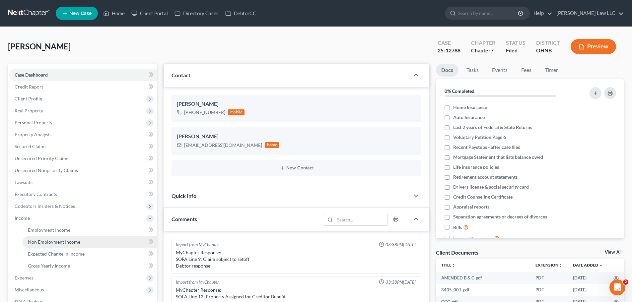
click at [64, 244] on span "Non Employment Income" at bounding box center [54, 242] width 52 height 6
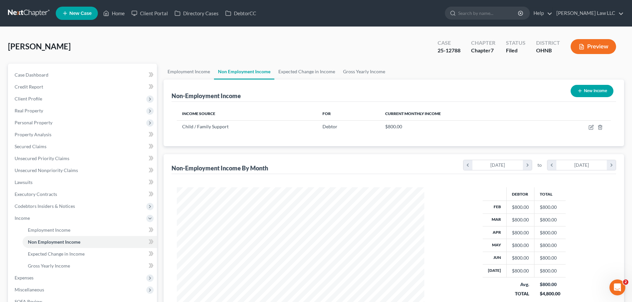
scroll to position [124, 261]
click at [519, 12] on input "search" at bounding box center [488, 13] width 61 height 12
type input "barton"
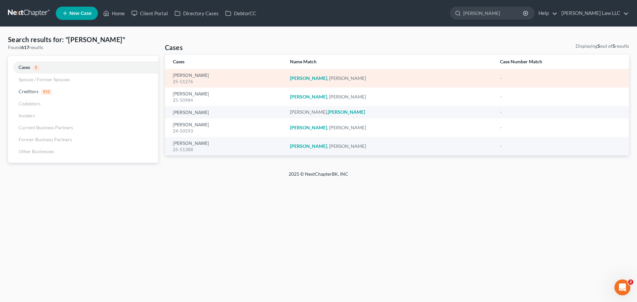
click at [203, 76] on div "Barton, Corbin 25-51276" at bounding box center [226, 78] width 106 height 13
click at [195, 76] on link "[PERSON_NAME]" at bounding box center [191, 75] width 36 height 5
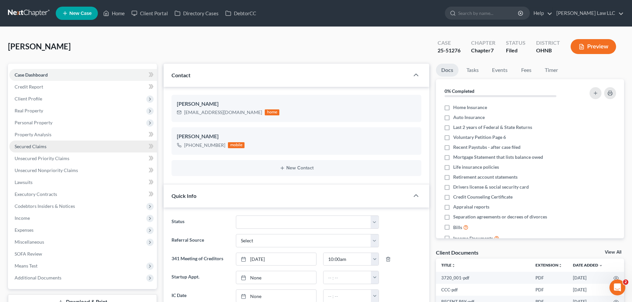
scroll to position [36, 0]
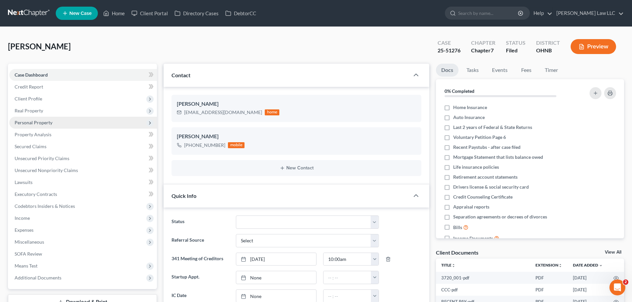
click at [61, 125] on span "Personal Property" at bounding box center [83, 123] width 148 height 12
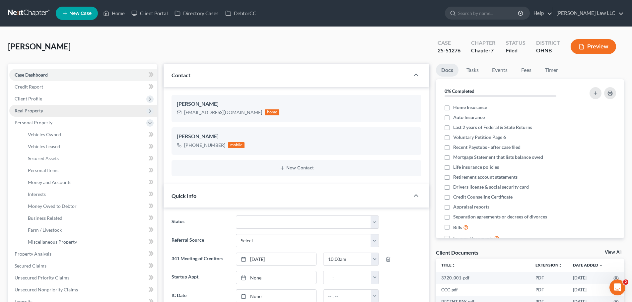
click at [53, 115] on span "Real Property" at bounding box center [83, 111] width 148 height 12
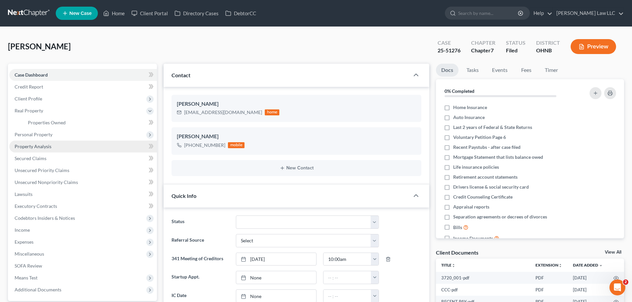
click at [53, 133] on span "Personal Property" at bounding box center [83, 135] width 148 height 12
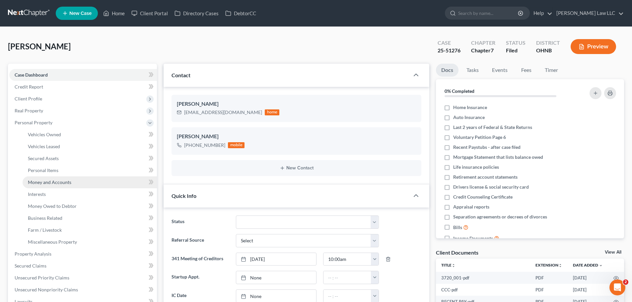
click at [51, 179] on link "Money and Accounts" at bounding box center [90, 182] width 134 height 12
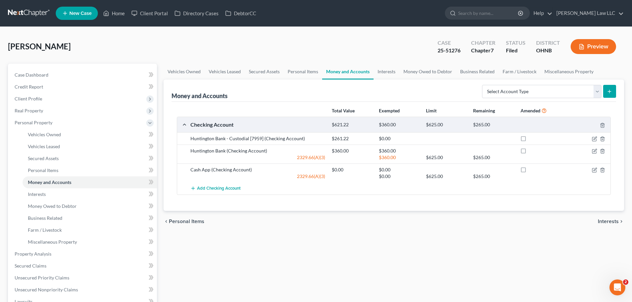
click at [293, 281] on div "Vehicles Owned Vehicles Leased Secured Assets Personal Items Money and Accounts…" at bounding box center [393, 247] width 467 height 366
click at [167, 86] on div "Money and Accounts Select Account Type Brokerage Cash on Hand Certificates of D…" at bounding box center [394, 145] width 460 height 131
click at [529, 153] on label at bounding box center [529, 153] width 0 height 0
click at [532, 151] on input "checkbox" at bounding box center [534, 150] width 4 height 4
click at [465, 237] on div "Vehicles Owned Vehicles Leased Secured Assets Personal Items Money and Accounts…" at bounding box center [393, 247] width 467 height 366
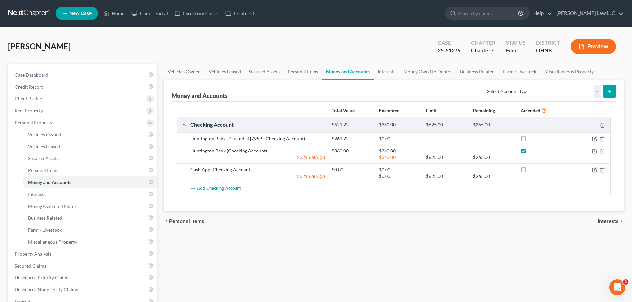
click at [529, 153] on label at bounding box center [529, 153] width 0 height 0
click at [532, 152] on input "checkbox" at bounding box center [534, 150] width 4 height 4
click at [529, 153] on label at bounding box center [529, 153] width 0 height 0
click at [532, 152] on input "checkbox" at bounding box center [534, 150] width 4 height 4
checkbox input "true"
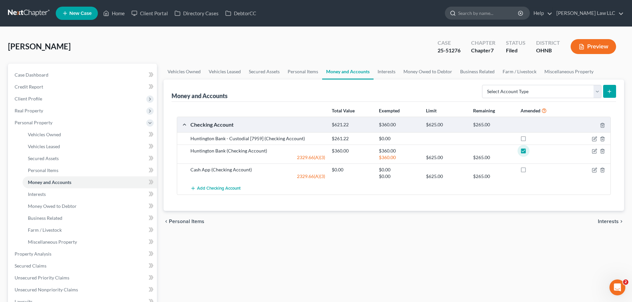
click at [501, 16] on input "search" at bounding box center [488, 13] width 61 height 12
click at [502, 13] on input "search" at bounding box center [488, 13] width 61 height 12
type input "ferrell"
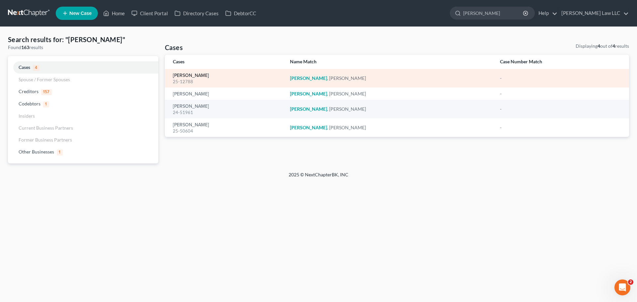
click at [200, 77] on link "[PERSON_NAME]" at bounding box center [191, 75] width 36 height 5
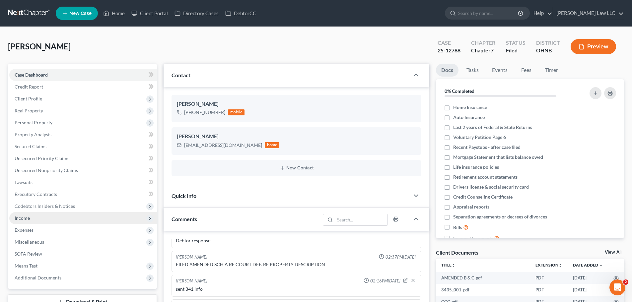
click at [38, 218] on span "Income" at bounding box center [83, 218] width 148 height 12
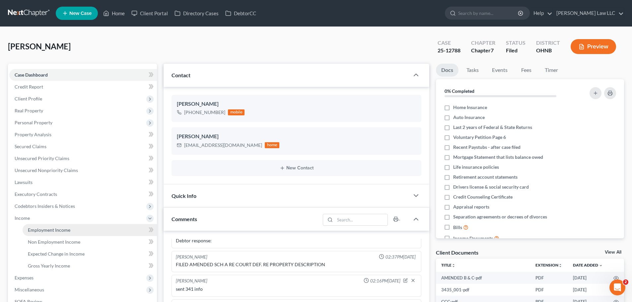
click at [67, 230] on span "Employment Income" at bounding box center [49, 230] width 42 height 6
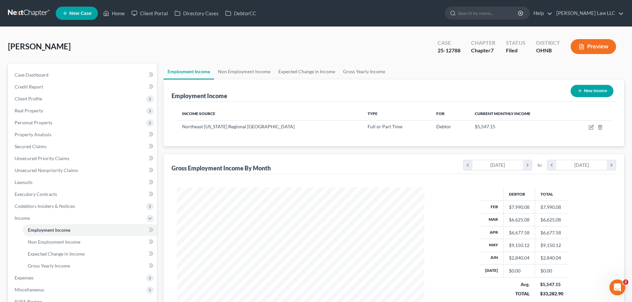
scroll to position [124, 261]
click at [33, 119] on span "Personal Property" at bounding box center [83, 123] width 148 height 12
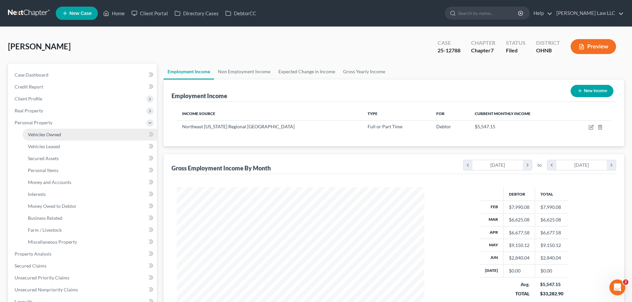
click at [50, 138] on link "Vehicles Owned" at bounding box center [90, 135] width 134 height 12
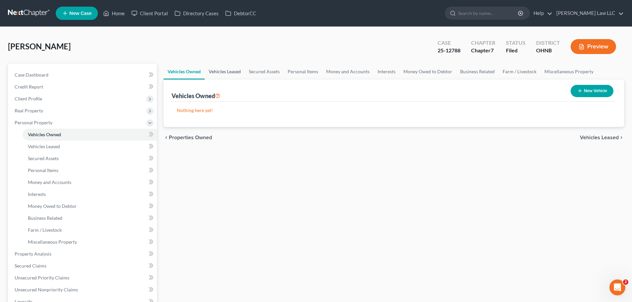
click at [224, 72] on link "Vehicles Leased" at bounding box center [225, 72] width 40 height 16
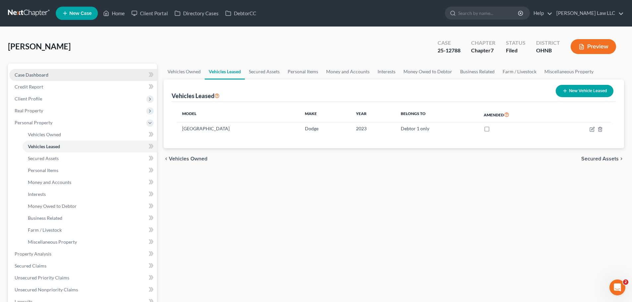
click at [65, 74] on link "Case Dashboard" at bounding box center [83, 75] width 148 height 12
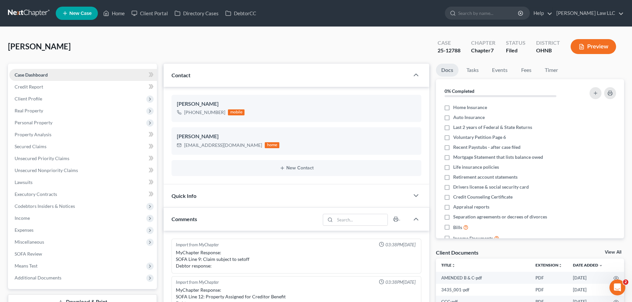
scroll to position [212, 0]
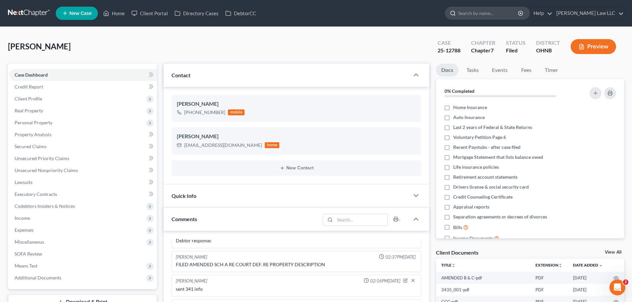
click at [498, 15] on input "search" at bounding box center [488, 13] width 61 height 12
type input "lus"
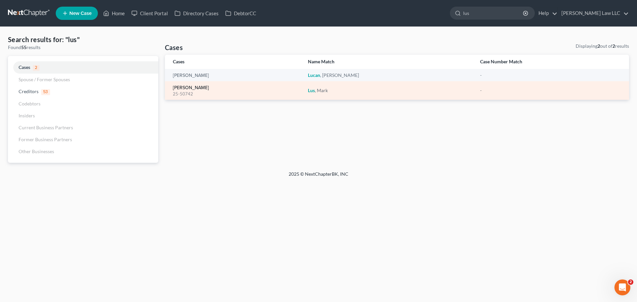
click at [179, 88] on link "[PERSON_NAME]" at bounding box center [191, 88] width 36 height 5
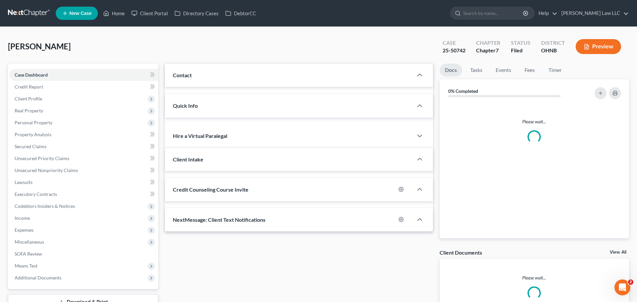
click at [183, 136] on div "Updates & News × Ohio Northern District Notes: July 24th - The Northern Distric…" at bounding box center [299, 148] width 268 height 168
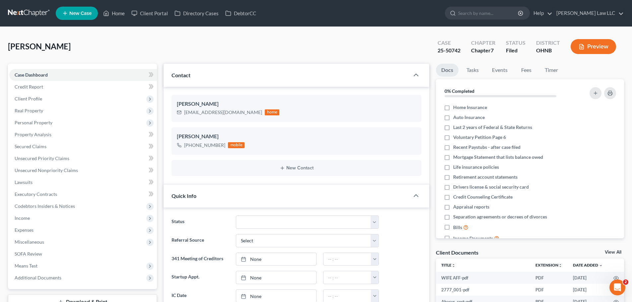
scroll to position [213, 0]
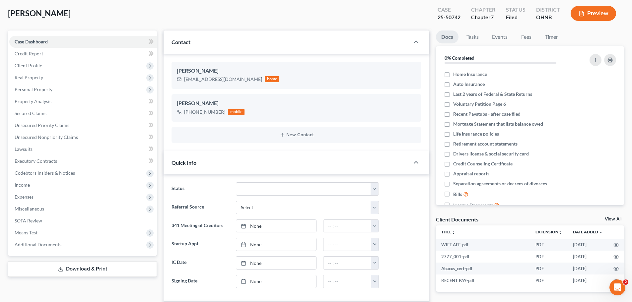
click at [192, 158] on div "Quick Info" at bounding box center [287, 162] width 246 height 23
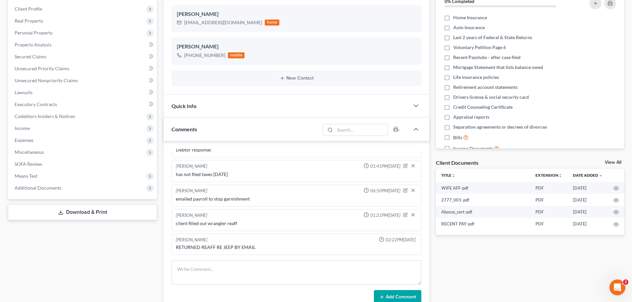
scroll to position [100, 0]
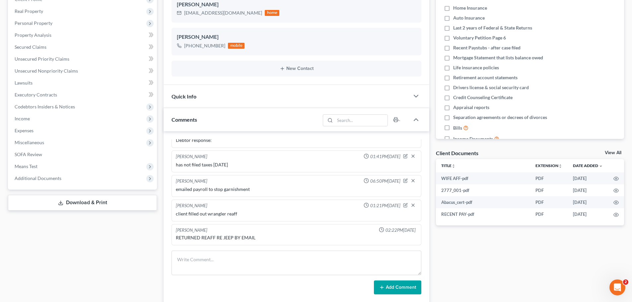
click at [187, 95] on span "Quick Info" at bounding box center [183, 96] width 25 height 6
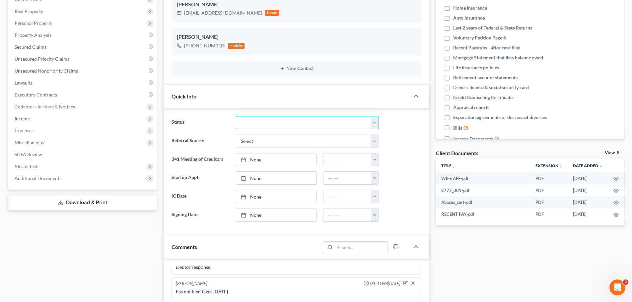
click at [254, 124] on select "Discharged Discharged & Reported Discharge Litigation Dismissal Notice Dismisse…" at bounding box center [307, 122] width 143 height 13
select select "0"
click at [236, 116] on select "Discharged Discharged & Reported Discharge Litigation Dismissal Notice Dismisse…" at bounding box center [307, 122] width 143 height 13
click at [197, 117] on label "Status" at bounding box center [200, 122] width 64 height 13
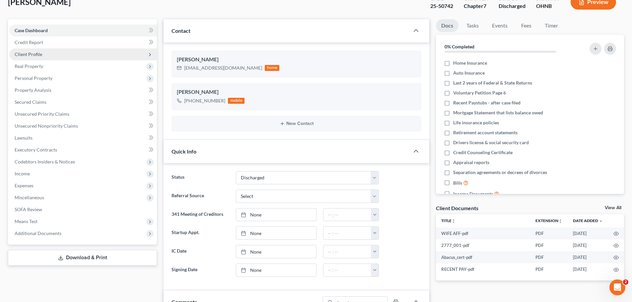
scroll to position [0, 0]
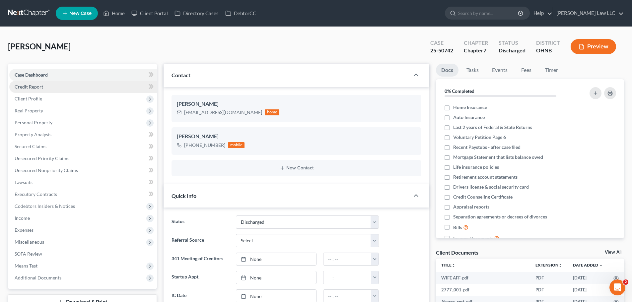
click at [29, 87] on span "Credit Report" at bounding box center [29, 87] width 29 height 6
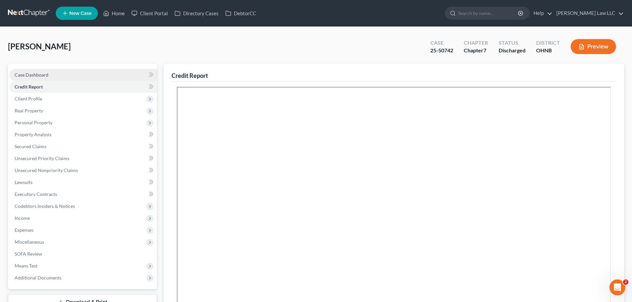
click at [36, 76] on span "Case Dashboard" at bounding box center [32, 75] width 34 height 6
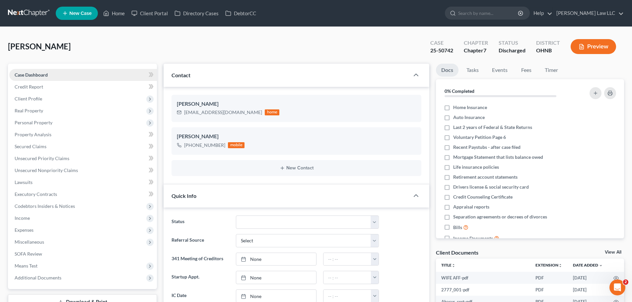
scroll to position [213, 0]
click at [33, 48] on span "[PERSON_NAME]" at bounding box center [39, 46] width 63 height 10
click at [30, 75] on span "Case Dashboard" at bounding box center [31, 75] width 33 height 6
click at [41, 72] on span "Case Dashboard" at bounding box center [31, 75] width 33 height 6
click at [39, 87] on span "Credit Report" at bounding box center [29, 87] width 29 height 6
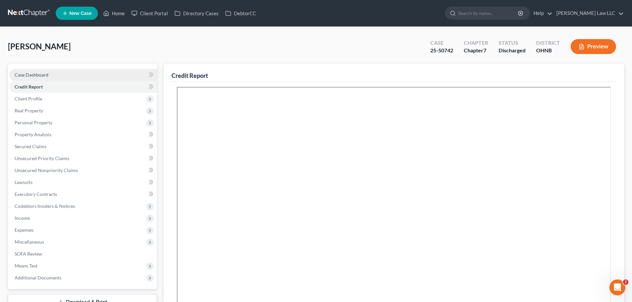
click at [44, 77] on span "Case Dashboard" at bounding box center [32, 75] width 34 height 6
select select "0"
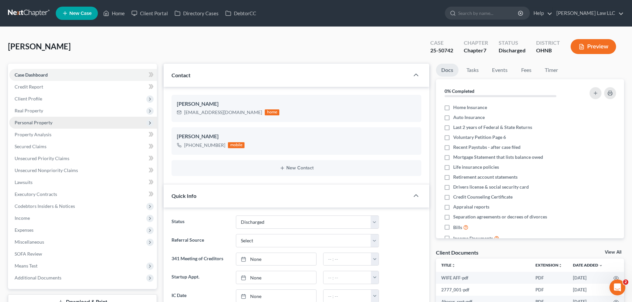
scroll to position [213, 0]
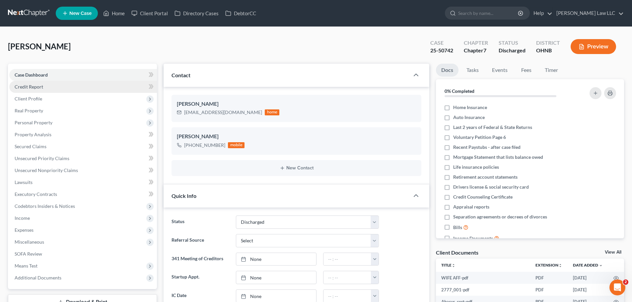
click at [50, 86] on link "Credit Report" at bounding box center [83, 87] width 148 height 12
click at [49, 76] on link "Case Dashboard" at bounding box center [83, 75] width 148 height 12
click at [500, 10] on input "search" at bounding box center [488, 13] width 61 height 12
type input "EBERT"
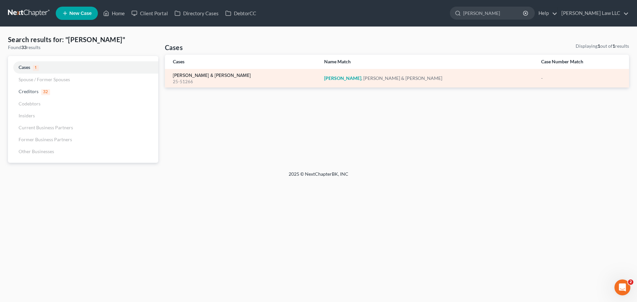
click at [198, 74] on link "[PERSON_NAME] & [PERSON_NAME]" at bounding box center [212, 75] width 78 height 5
click at [192, 76] on link "[PERSON_NAME] & [PERSON_NAME]" at bounding box center [212, 75] width 78 height 5
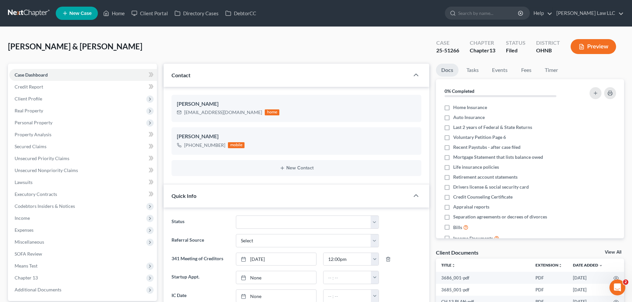
scroll to position [9, 0]
click at [35, 183] on link "Lawsuits" at bounding box center [83, 182] width 148 height 12
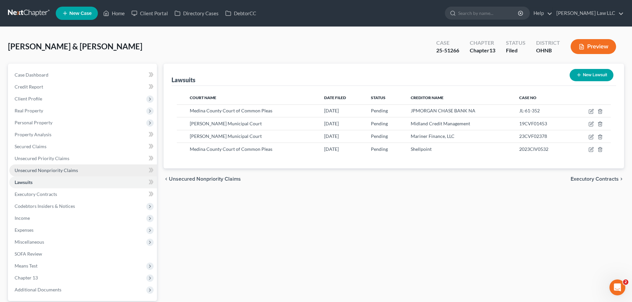
click at [54, 169] on span "Unsecured Nonpriority Claims" at bounding box center [46, 171] width 63 height 6
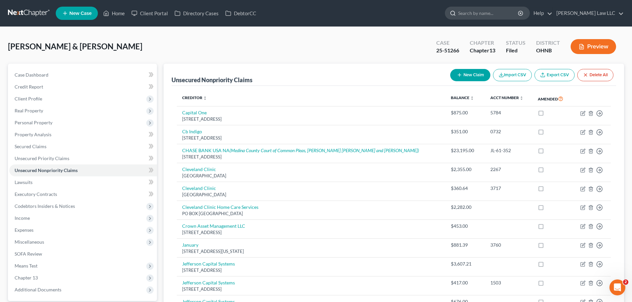
click at [489, 13] on input "search" at bounding box center [488, 13] width 61 height 12
type input "STRANGE"
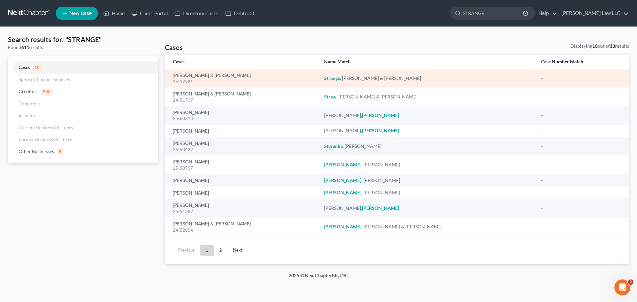
click at [188, 82] on div "25-12921" at bounding box center [243, 82] width 141 height 6
drag, startPoint x: 195, startPoint y: 83, endPoint x: 170, endPoint y: 85, distance: 24.6
click at [170, 85] on td "Strange, Roy & Pamela 25-12921" at bounding box center [242, 78] width 154 height 19
copy div "25-12921"
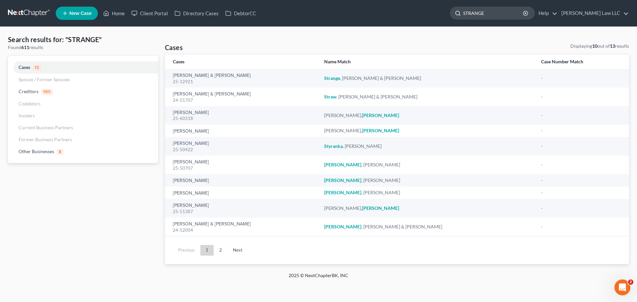
click at [507, 14] on input "STRANGE" at bounding box center [493, 13] width 61 height 12
type input "greene"
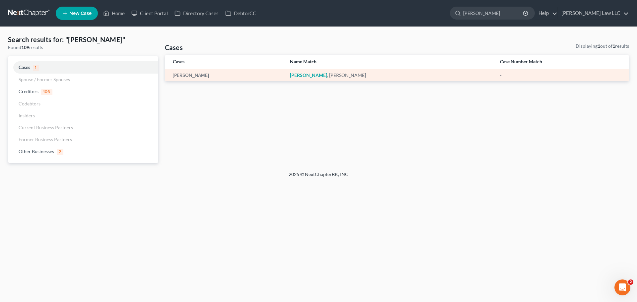
drag, startPoint x: 193, startPoint y: 81, endPoint x: 195, endPoint y: 75, distance: 5.7
click at [193, 80] on td "[PERSON_NAME]" at bounding box center [225, 75] width 120 height 12
click at [195, 75] on link "[PERSON_NAME]" at bounding box center [191, 75] width 36 height 5
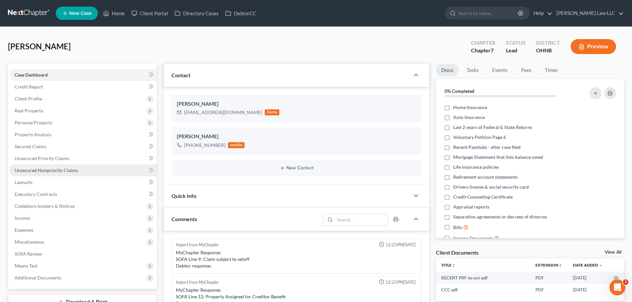
scroll to position [140, 0]
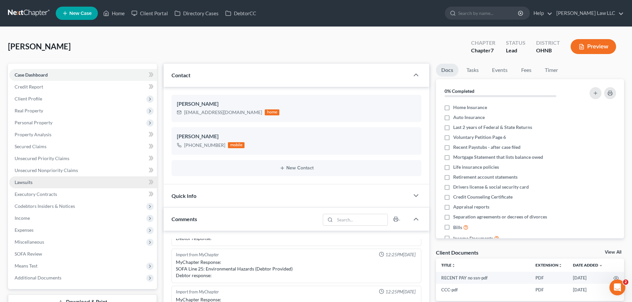
click at [44, 181] on link "Lawsuits" at bounding box center [83, 182] width 148 height 12
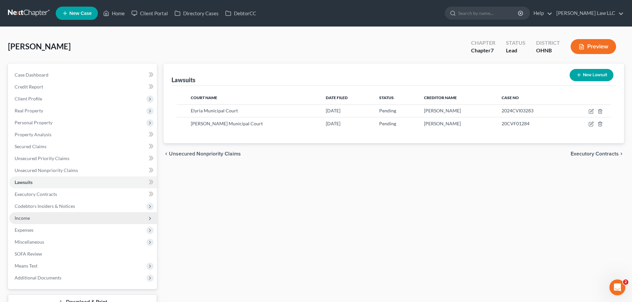
click at [33, 222] on span "Income" at bounding box center [83, 218] width 148 height 12
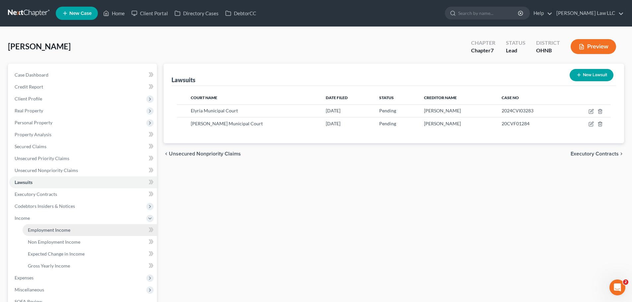
click at [73, 233] on link "Employment Income" at bounding box center [90, 230] width 134 height 12
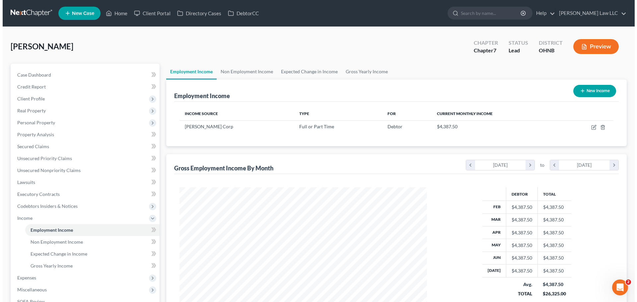
scroll to position [124, 261]
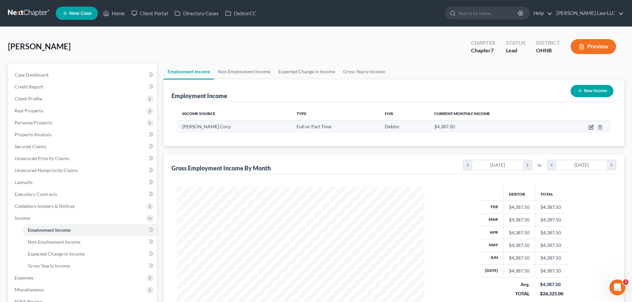
click at [589, 128] on icon "button" at bounding box center [591, 128] width 4 height 4
select select "0"
select select "36"
select select "2"
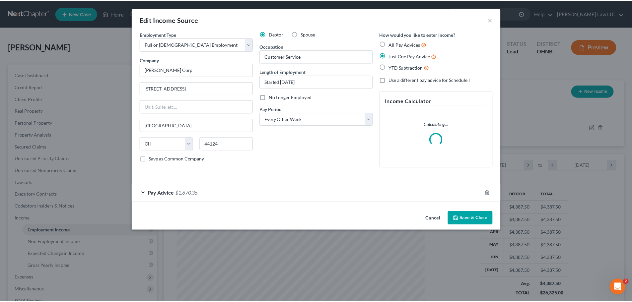
scroll to position [125, 263]
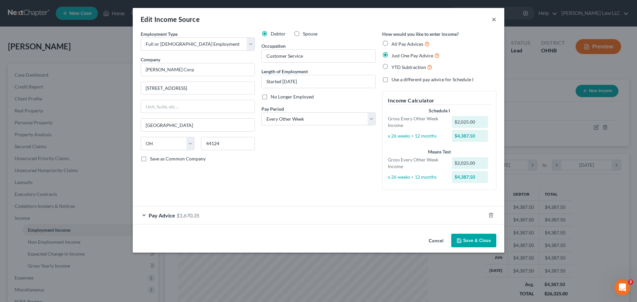
click at [496, 22] on button "×" at bounding box center [494, 19] width 5 height 8
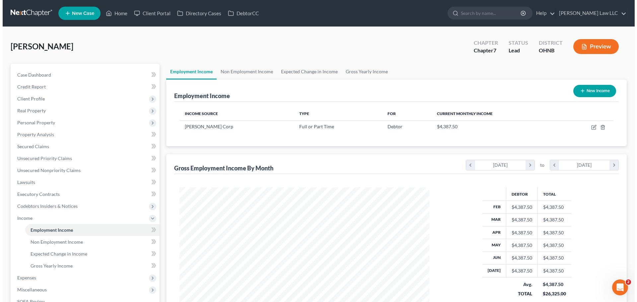
scroll to position [331585, 331448]
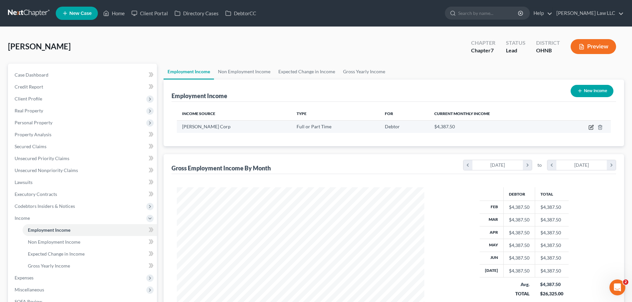
click at [590, 127] on icon "button" at bounding box center [590, 127] width 5 height 5
select select "0"
select select "36"
select select "2"
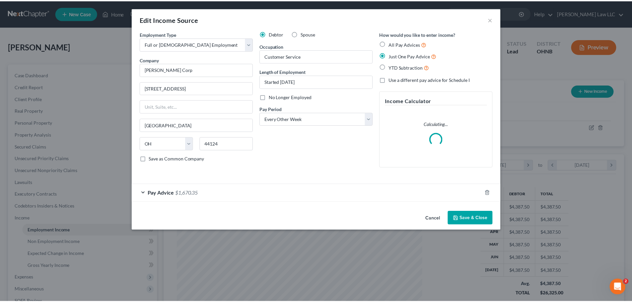
scroll to position [125, 263]
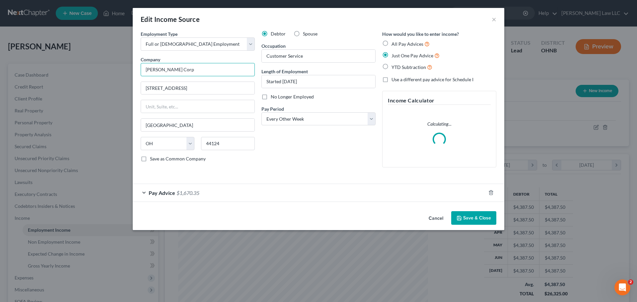
click at [197, 69] on input "Parker Hannifin Corp" at bounding box center [198, 69] width 114 height 13
paste input "***CALL Lugo, Raven (216) 533-5164"
type input "***CALL Lugo, Raven (216) 533-5164"
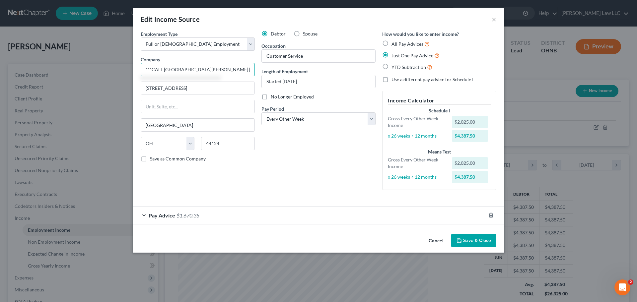
drag, startPoint x: 238, startPoint y: 69, endPoint x: 138, endPoint y: 66, distance: 99.9
click at [140, 66] on div "Employment Type * Select Full or Part Time Employment Self Employment Company *…" at bounding box center [197, 113] width 121 height 165
paste input "***CALL Lugo, Raven (216) 533-5164"
type input "***CALL Lugo, Raven (216) 533-5164"
drag, startPoint x: 199, startPoint y: 69, endPoint x: 68, endPoint y: 69, distance: 130.7
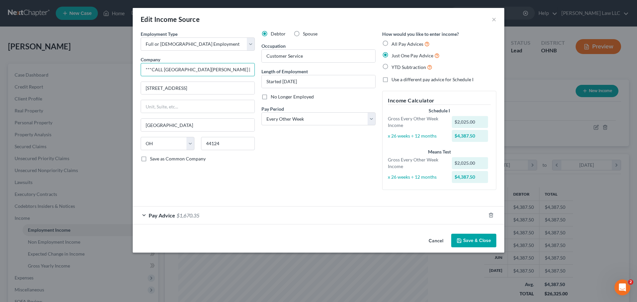
click at [70, 69] on div "Edit Income Source × Employment Type * Select Full or Part Time Employment Self…" at bounding box center [318, 151] width 637 height 302
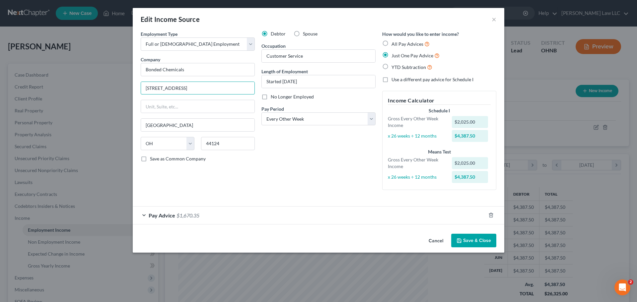
type input "Bonded Chemicals"
paste input "***CALL Lugo, Raven (216) 533-5164"
drag, startPoint x: 227, startPoint y: 88, endPoint x: 65, endPoint y: 87, distance: 161.9
click at [65, 87] on div "Edit Income Source × Employment Type * Select Full or Part Time Employment Self…" at bounding box center [318, 151] width 637 height 302
type input "2645 Charter St"
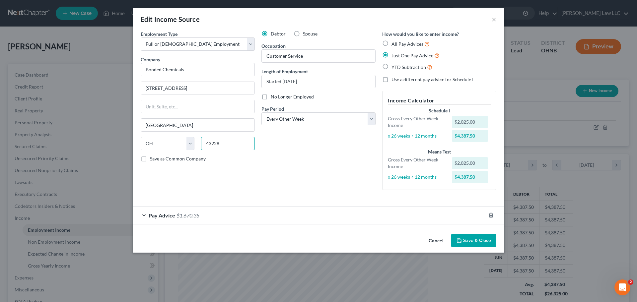
type input "43228"
click at [326, 189] on div "Debtor Spouse Occupation Customer Service Length of Employment Started July 29 …" at bounding box center [318, 113] width 121 height 165
type input "Columbus"
click at [461, 240] on icon "button" at bounding box center [459, 241] width 4 height 4
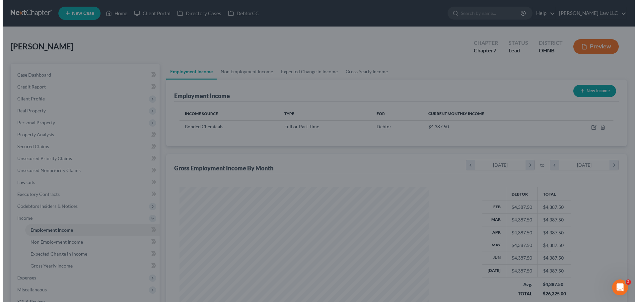
scroll to position [331585, 331448]
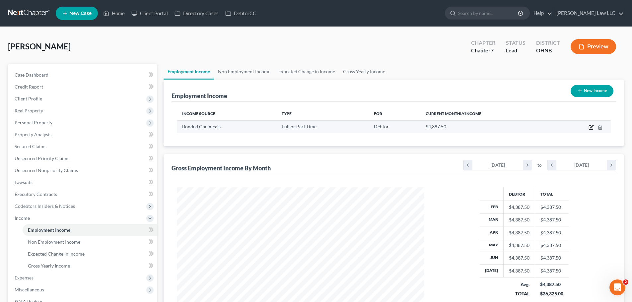
click at [589, 126] on icon "button" at bounding box center [590, 127] width 5 height 5
select select "0"
select select "36"
select select "2"
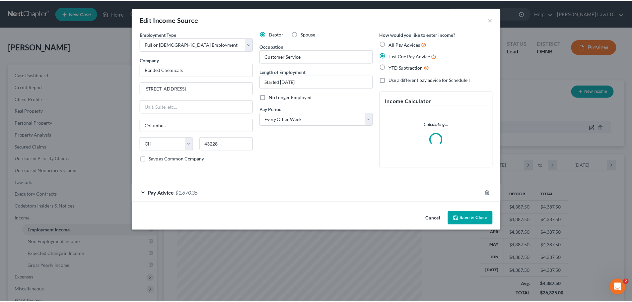
scroll to position [125, 263]
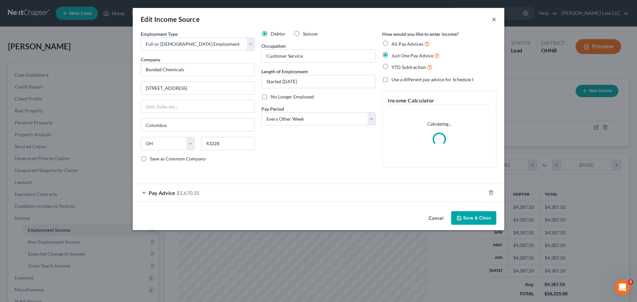
click at [494, 18] on button "×" at bounding box center [494, 19] width 5 height 8
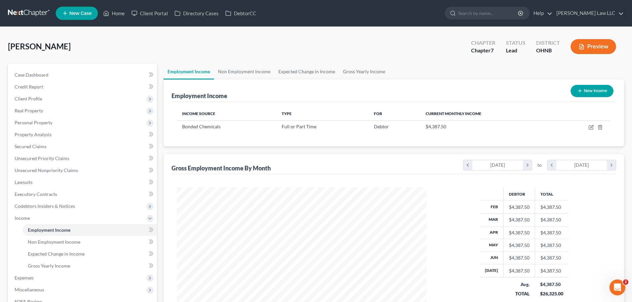
scroll to position [331585, 331448]
click at [519, 18] on input "search" at bounding box center [488, 13] width 61 height 12
type input "STRANGE"
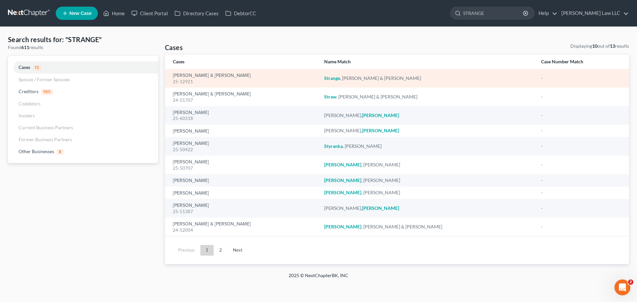
click at [178, 83] on div "25-12921" at bounding box center [243, 82] width 141 height 6
copy div "25-12921"
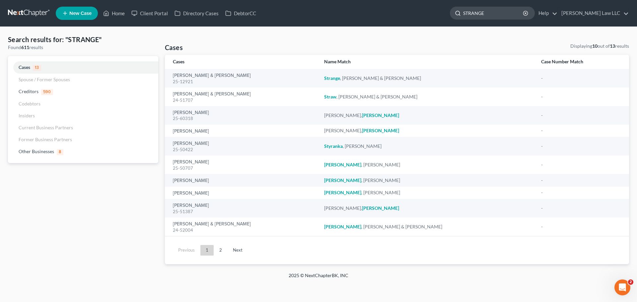
click at [511, 16] on input "STRANGE" at bounding box center [493, 13] width 61 height 12
drag, startPoint x: 511, startPoint y: 16, endPoint x: 473, endPoint y: 16, distance: 37.8
click at [473, 16] on div "STRANGE" at bounding box center [492, 13] width 85 height 13
type input "neel"
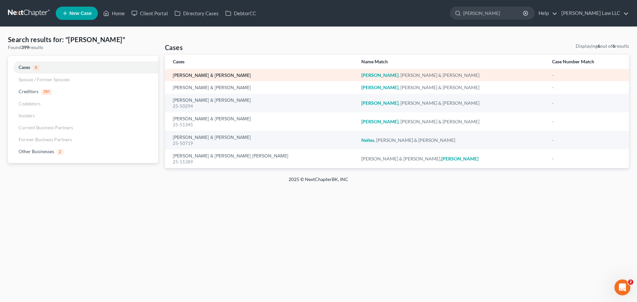
click at [177, 75] on link "[PERSON_NAME] & [PERSON_NAME]" at bounding box center [212, 75] width 78 height 5
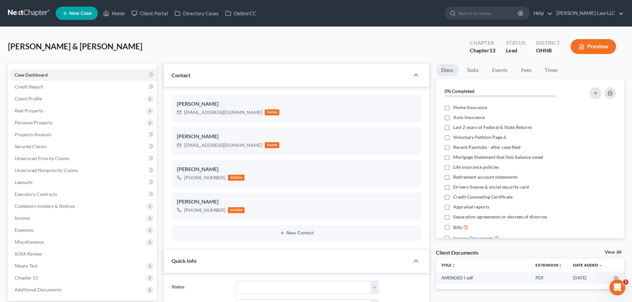
scroll to position [97, 0]
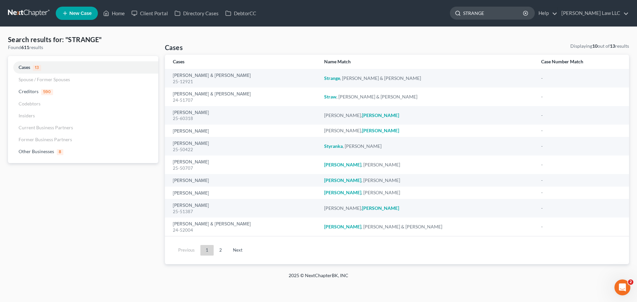
click at [499, 16] on input "STRANGE" at bounding box center [493, 13] width 61 height 12
type input "neel"
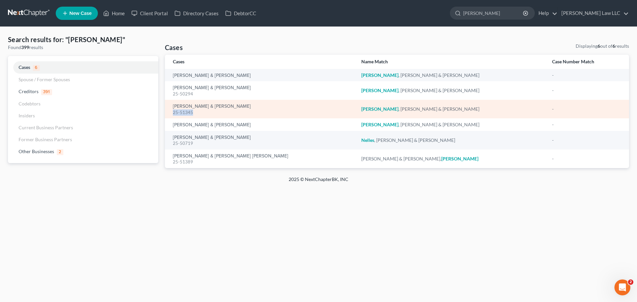
drag, startPoint x: 193, startPoint y: 114, endPoint x: 170, endPoint y: 115, distance: 23.6
click at [170, 115] on td "Neel, Jason & Julie 25-51345" at bounding box center [260, 109] width 191 height 19
copy div "25-51345"
click at [193, 109] on div "25-51345" at bounding box center [262, 112] width 178 height 6
click at [196, 104] on link "[PERSON_NAME] & [PERSON_NAME]" at bounding box center [212, 106] width 78 height 5
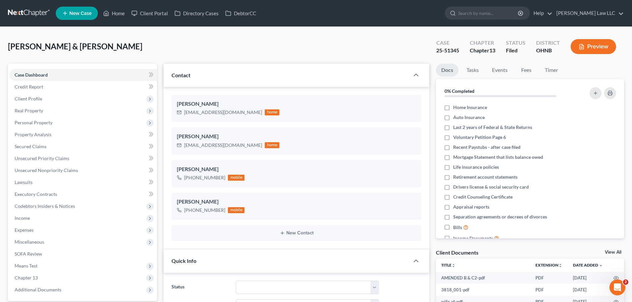
click at [452, 50] on div "25-51345" at bounding box center [447, 51] width 23 height 8
copy div "25-51345"
click at [497, 13] on input "search" at bounding box center [488, 13] width 61 height 12
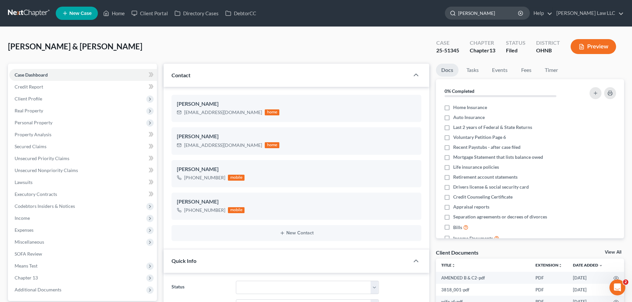
type input "irving"
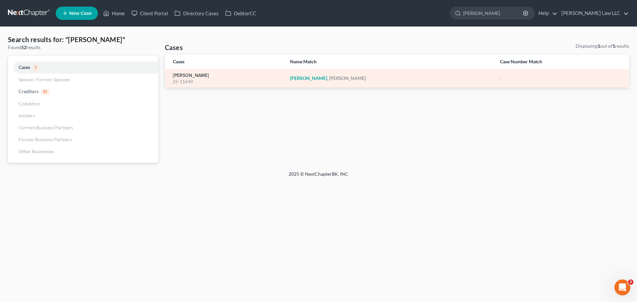
click at [185, 78] on link "[PERSON_NAME]" at bounding box center [191, 75] width 36 height 5
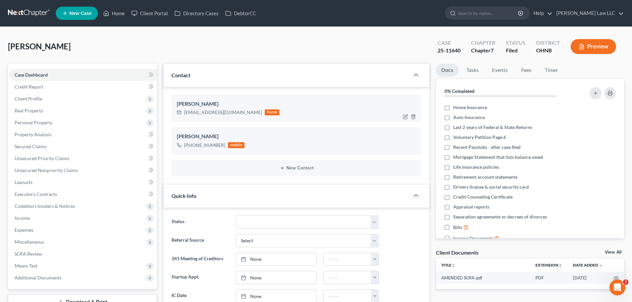
scroll to position [241, 0]
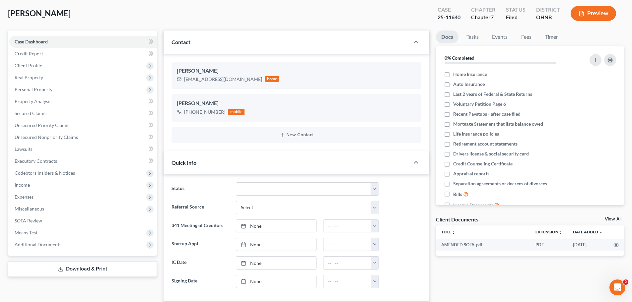
click at [195, 162] on span "Quick Info" at bounding box center [183, 163] width 25 height 6
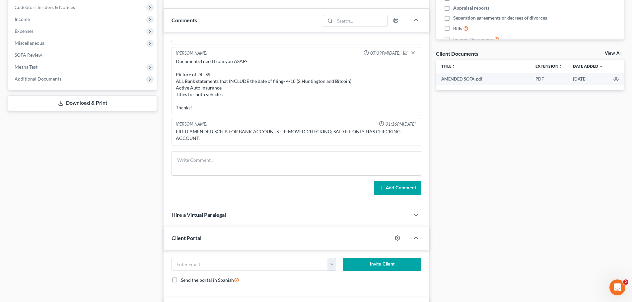
scroll to position [232, 0]
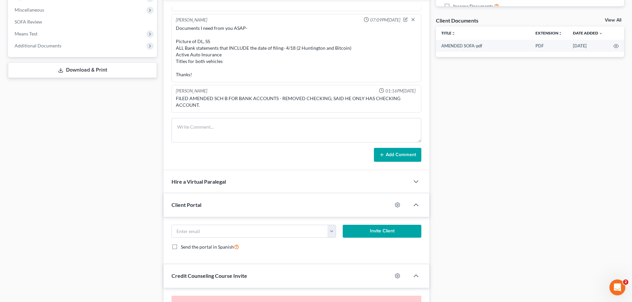
click at [200, 203] on span "Client Portal" at bounding box center [186, 205] width 30 height 6
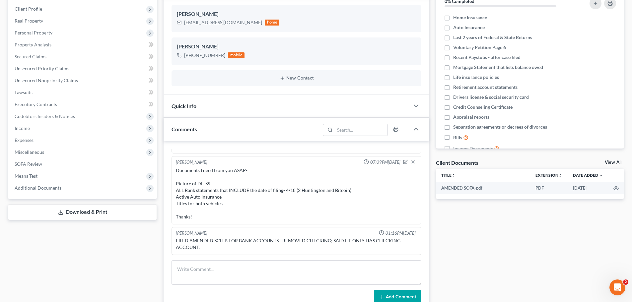
scroll to position [13, 0]
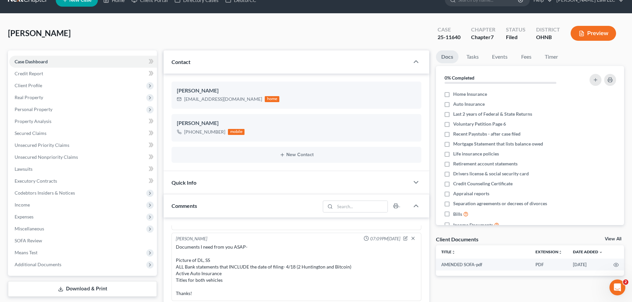
click at [204, 190] on div "Quick Info" at bounding box center [287, 182] width 246 height 23
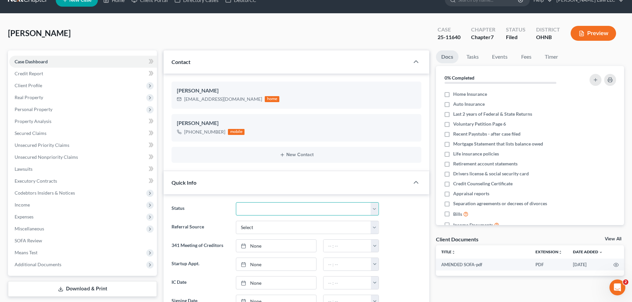
click at [243, 207] on select "Discharged Discharged & Reported Discharge Litigation Dismissal Notice Dismisse…" at bounding box center [307, 208] width 143 height 13
select select "0"
click at [236, 202] on select "Discharged Discharged & Reported Discharge Litigation Dismissal Notice Dismisse…" at bounding box center [307, 208] width 143 height 13
click at [278, 26] on div "Irving, Brian Upgraded Case 25-11640 Chapter Chapter 7 Status Discharged Distri…" at bounding box center [316, 36] width 616 height 29
click at [277, 30] on div "Irving, Brian Upgraded Case 25-11640 Chapter Chapter 7 Status Discharged Distri…" at bounding box center [316, 36] width 616 height 29
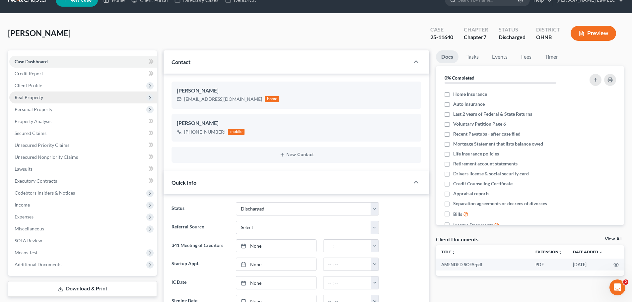
drag, startPoint x: 51, startPoint y: 109, endPoint x: 49, endPoint y: 97, distance: 12.4
click at [51, 109] on span "Personal Property" at bounding box center [34, 109] width 38 height 6
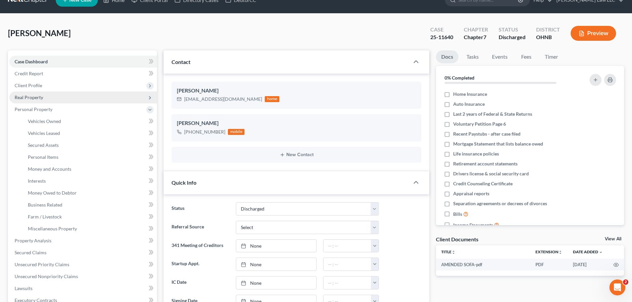
click at [49, 92] on span "Real Property" at bounding box center [83, 98] width 148 height 12
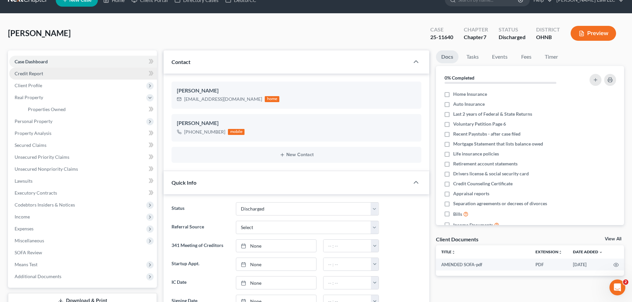
click at [49, 77] on link "Credit Report" at bounding box center [83, 74] width 148 height 12
click at [50, 62] on link "Case Dashboard" at bounding box center [83, 62] width 148 height 12
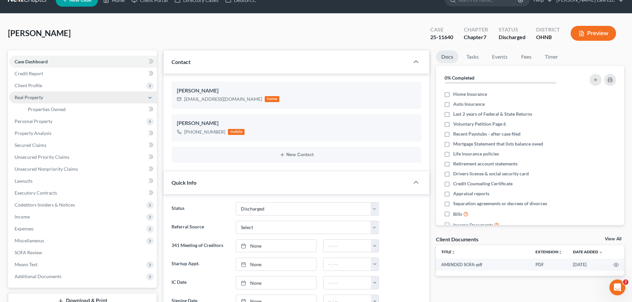
click at [42, 100] on span "Real Property" at bounding box center [29, 98] width 29 height 6
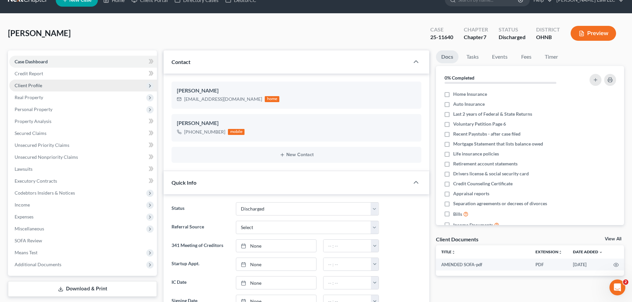
click at [36, 81] on span "Client Profile" at bounding box center [83, 86] width 148 height 12
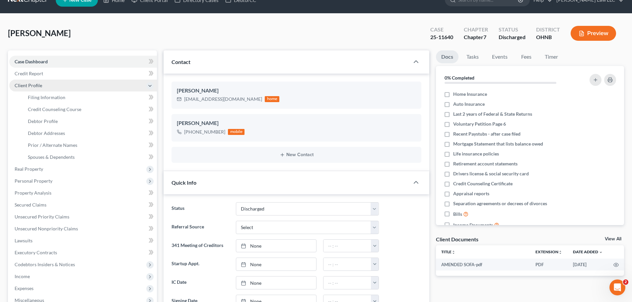
click at [36, 85] on span "Client Profile" at bounding box center [29, 86] width 28 height 6
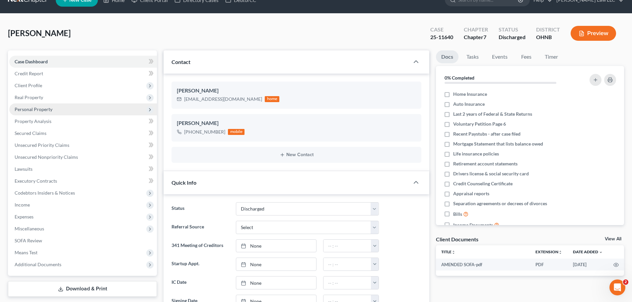
click at [40, 104] on span "Personal Property" at bounding box center [83, 109] width 148 height 12
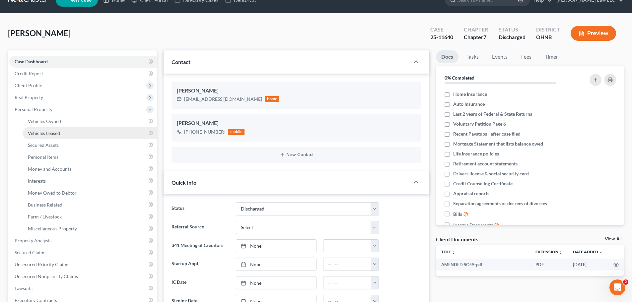
click at [40, 130] on span "Vehicles Leased" at bounding box center [44, 133] width 32 height 6
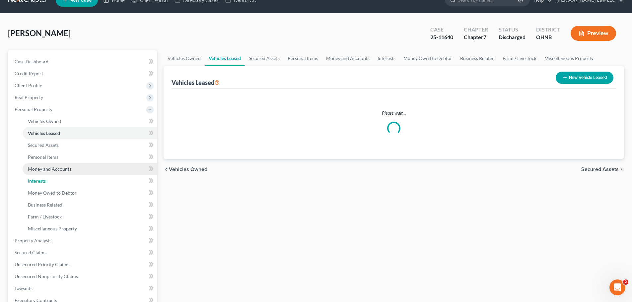
scroll to position [12, 0]
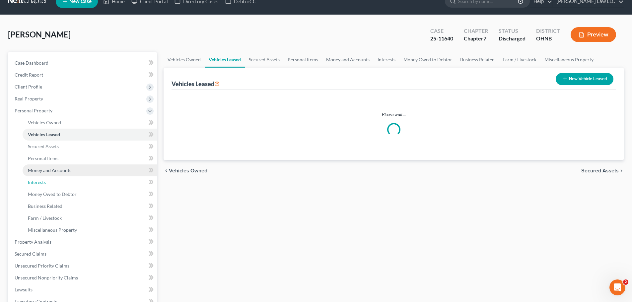
click at [46, 182] on ul "Vehicles Owned Vehicles Leased Machinery and Vehicles Office Related" at bounding box center [83, 176] width 148 height 119
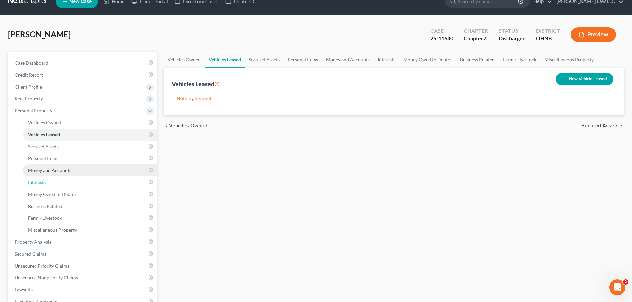
scroll to position [0, 0]
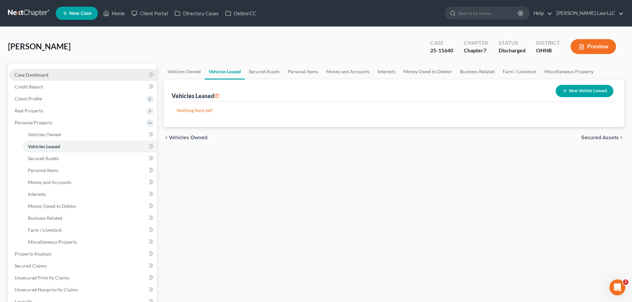
click at [43, 70] on link "Case Dashboard" at bounding box center [83, 75] width 148 height 12
select select "0"
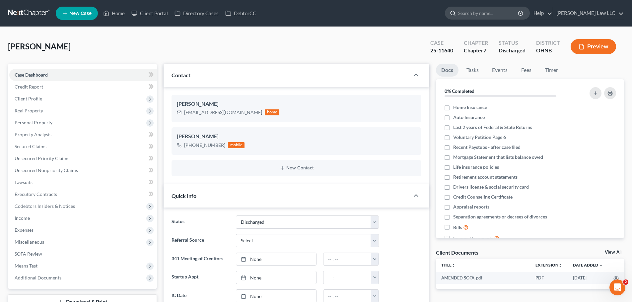
click at [519, 14] on input "search" at bounding box center [488, 13] width 61 height 12
type input "delambo"
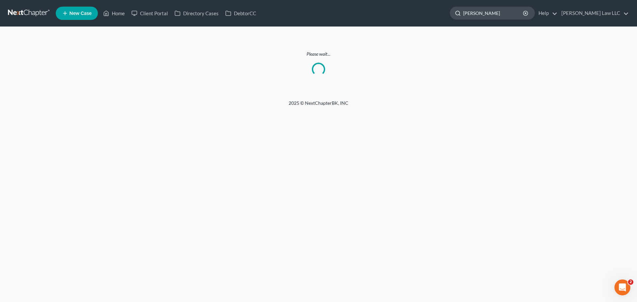
click at [510, 12] on input "delambo" at bounding box center [493, 13] width 61 height 12
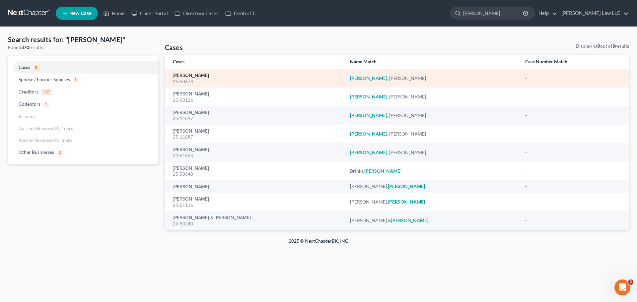
click at [190, 75] on link "[PERSON_NAME]" at bounding box center [191, 75] width 36 height 5
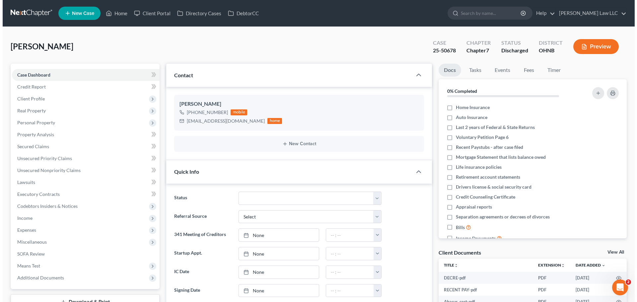
scroll to position [293, 0]
click at [488, 13] on input "search" at bounding box center [488, 13] width 61 height 12
type input "THOMAS"
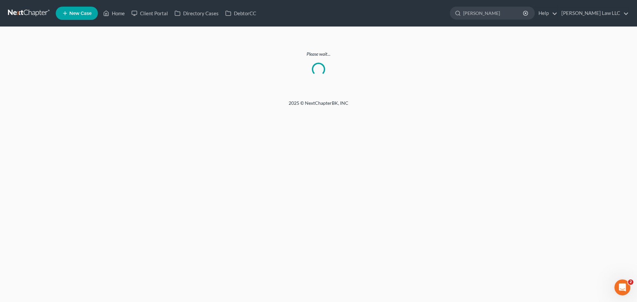
click at [29, 10] on link at bounding box center [29, 13] width 42 height 12
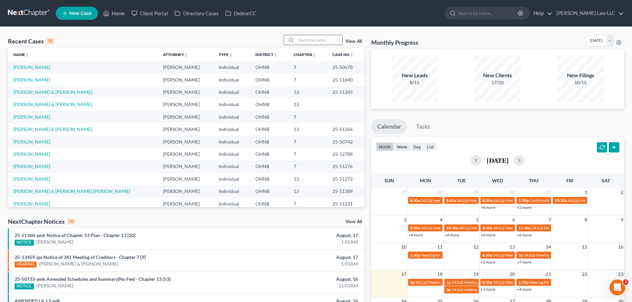
click at [323, 42] on input "search" at bounding box center [319, 40] width 46 height 10
type input "Z"
type input "zebulon"
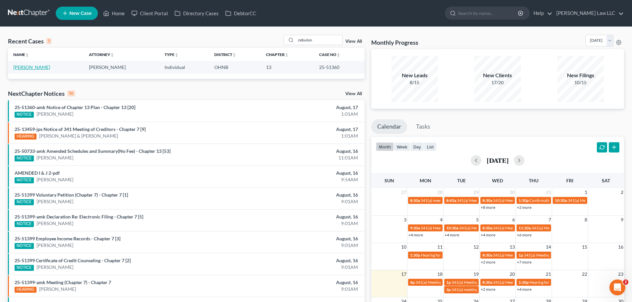
click at [21, 65] on link "[PERSON_NAME]" at bounding box center [31, 67] width 37 height 6
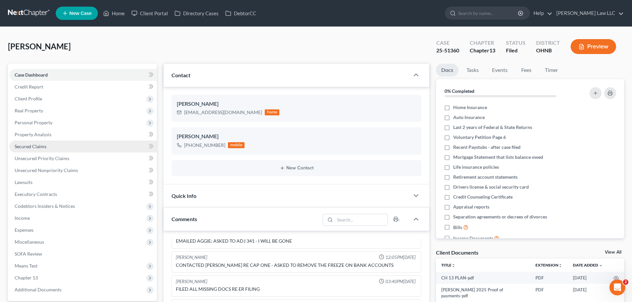
click at [49, 147] on link "Secured Claims" at bounding box center [83, 147] width 148 height 12
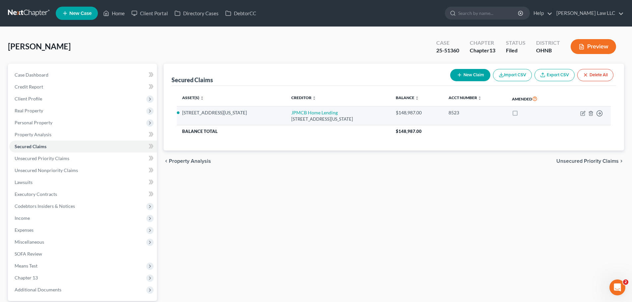
drag, startPoint x: 259, startPoint y: 112, endPoint x: 341, endPoint y: 118, distance: 81.8
click at [341, 118] on td "JPMCB Home Lending [STREET_ADDRESS][US_STATE]" at bounding box center [338, 115] width 104 height 19
copy td "JPMCB Home Lending [STREET_ADDRESS][US_STATE]"
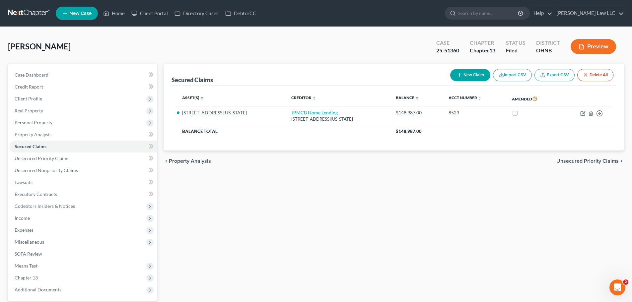
click at [57, 46] on span "[PERSON_NAME]" at bounding box center [39, 46] width 63 height 10
copy div "[PERSON_NAME] Upgraded"
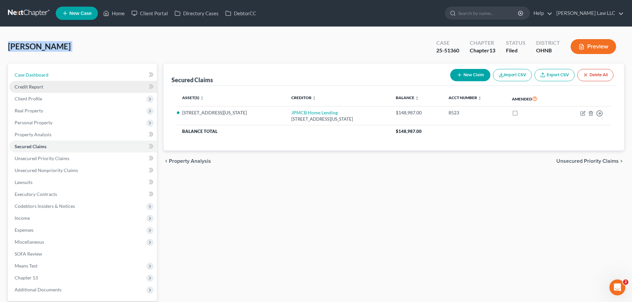
drag, startPoint x: 43, startPoint y: 76, endPoint x: 47, endPoint y: 82, distance: 7.6
click at [43, 76] on span "Case Dashboard" at bounding box center [32, 75] width 34 height 6
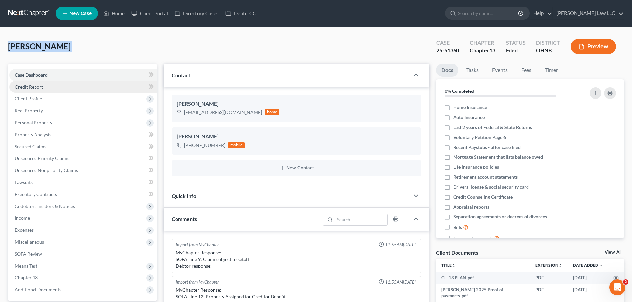
scroll to position [260, 0]
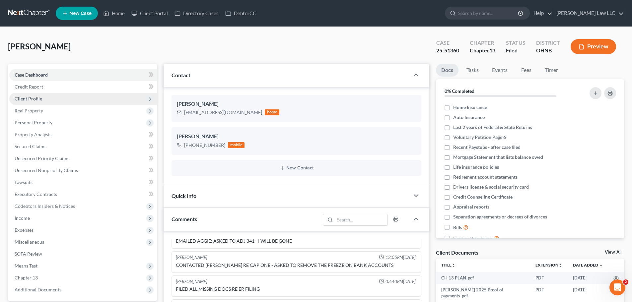
click at [44, 96] on span "Client Profile" at bounding box center [83, 99] width 148 height 12
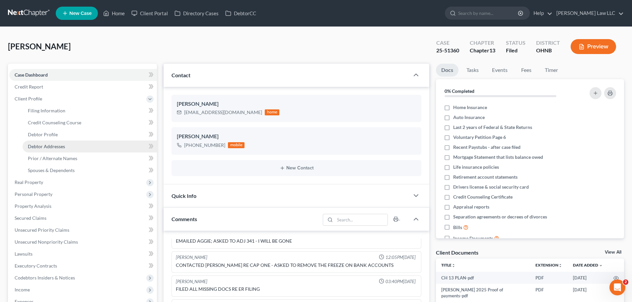
click at [48, 144] on span "Debtor Addresses" at bounding box center [46, 147] width 37 height 6
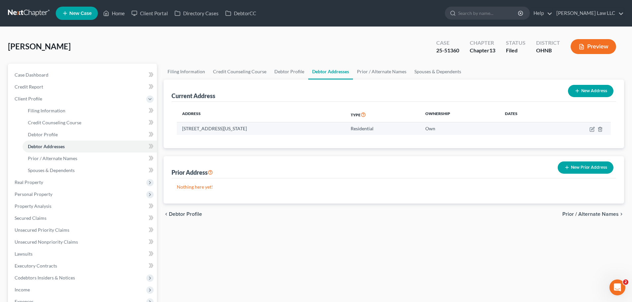
click at [207, 130] on td "[STREET_ADDRESS][US_STATE]" at bounding box center [261, 128] width 168 height 13
copy td "[STREET_ADDRESS][US_STATE]"
